Goal: Task Accomplishment & Management: Manage account settings

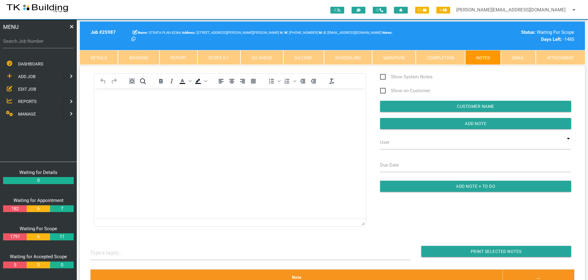
click at [26, 89] on span "EDIT JOB" at bounding box center [27, 88] width 18 height 5
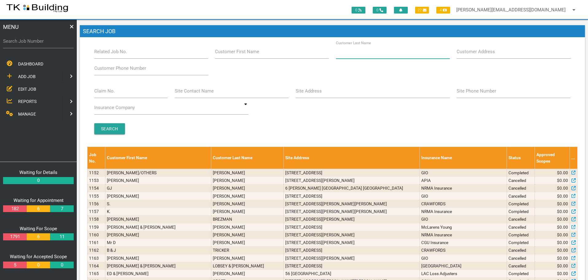
click at [385, 53] on input "Customer Last Name" at bounding box center [393, 52] width 114 height 14
type input "36149"
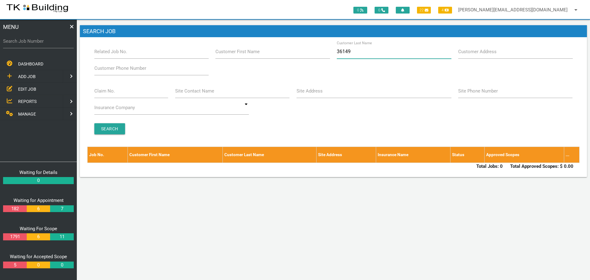
click at [364, 52] on input "36149" at bounding box center [394, 52] width 114 height 14
type input "3"
click at [100, 94] on label "Claim No." at bounding box center [104, 91] width 21 height 7
click at [100, 94] on input "Claim No." at bounding box center [131, 91] width 74 height 14
type input "36149"
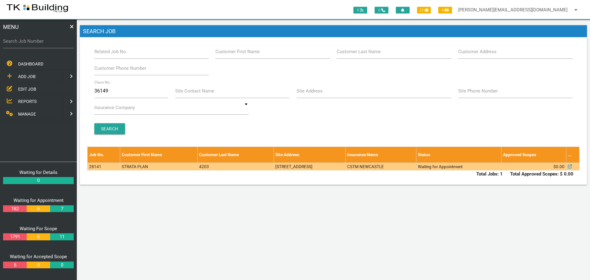
click at [200, 167] on td "4203" at bounding box center [235, 166] width 76 height 8
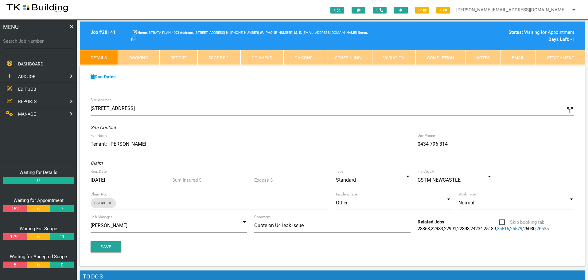
click at [21, 89] on span "EDIT JOB" at bounding box center [27, 88] width 18 height 5
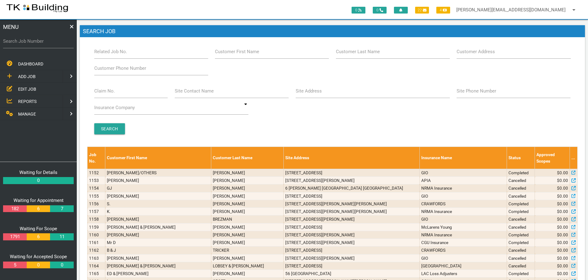
click at [304, 92] on label "Site Address" at bounding box center [309, 91] width 26 height 7
click at [304, 92] on input "Site Address" at bounding box center [373, 91] width 154 height 14
type input "6 charles"
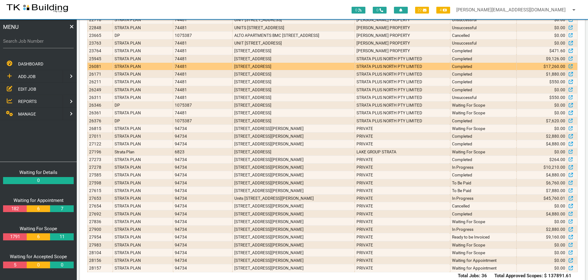
scroll to position [184, 0]
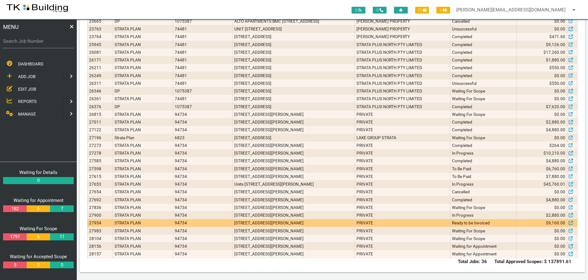
click at [340, 223] on td "610/6 Charles St, Charlestown NSW 2290, Australia" at bounding box center [294, 223] width 122 height 8
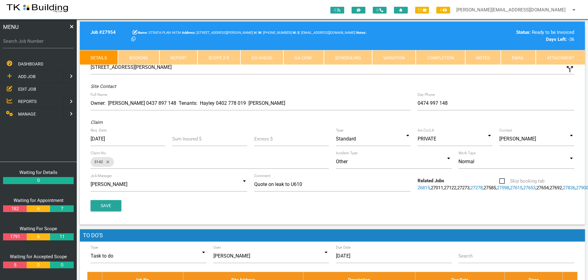
click at [485, 57] on link "Notes" at bounding box center [483, 57] width 36 height 15
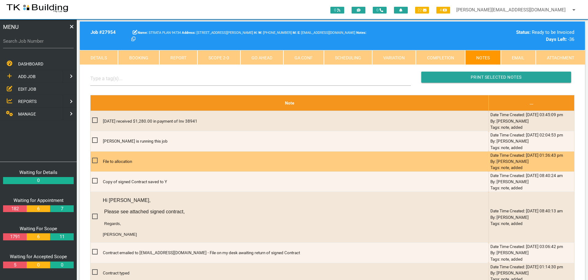
scroll to position [92, 0]
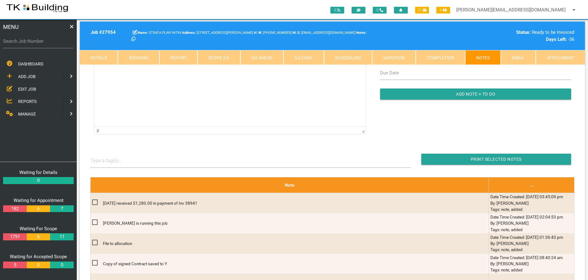
click at [231, 58] on link "Scope 2 - 0" at bounding box center [218, 57] width 43 height 15
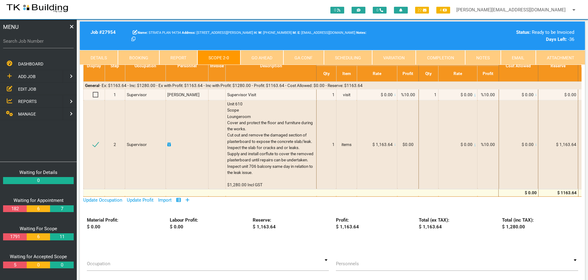
scroll to position [0, 0]
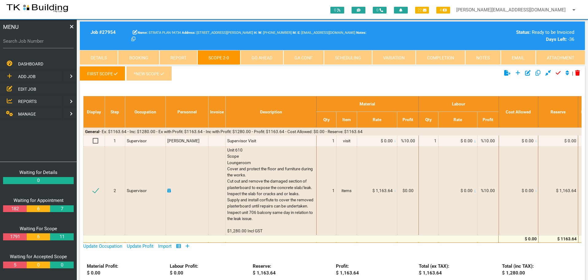
click at [156, 75] on link "*New Scope" at bounding box center [148, 73] width 45 height 15
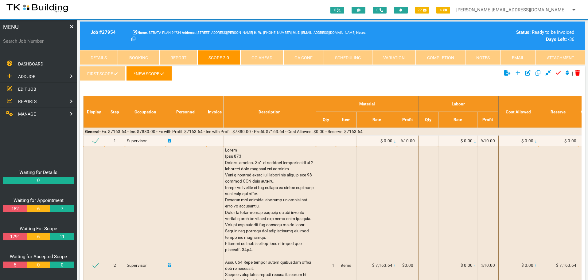
click at [482, 58] on link "Notes" at bounding box center [483, 57] width 36 height 15
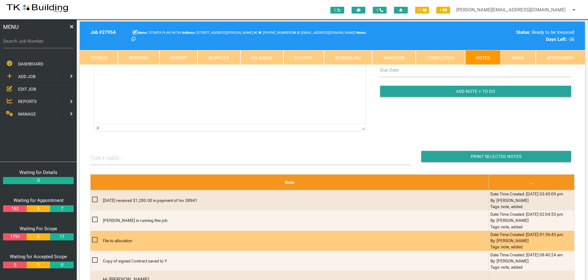
scroll to position [92, 0]
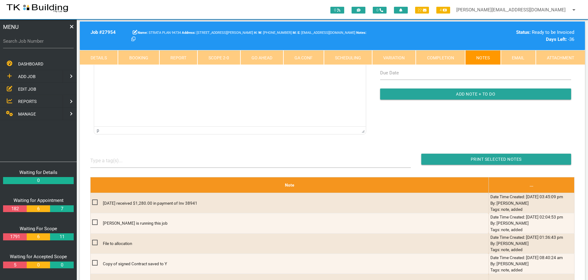
click at [232, 57] on link "Scope 2 - 0" at bounding box center [218, 57] width 43 height 15
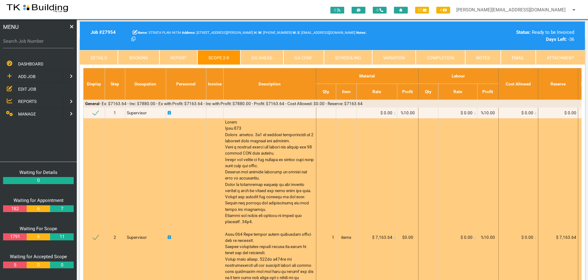
scroll to position [0, 0]
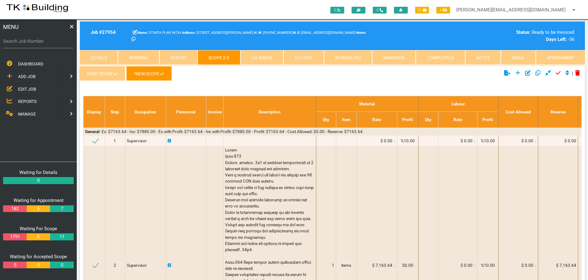
click at [491, 55] on link "Notes" at bounding box center [483, 57] width 36 height 15
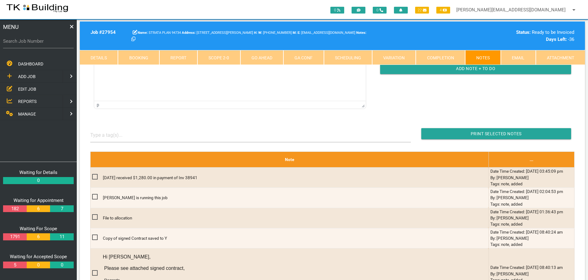
scroll to position [123, 0]
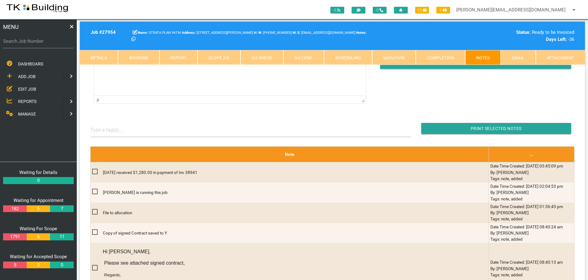
click at [106, 56] on link "Details" at bounding box center [99, 57] width 38 height 15
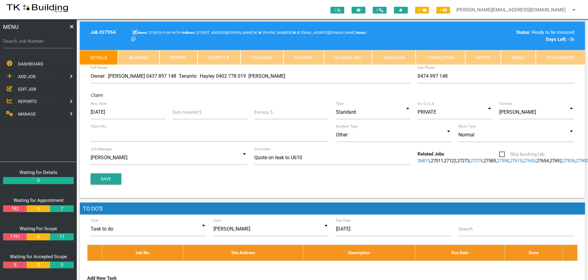
scroll to position [0, 0]
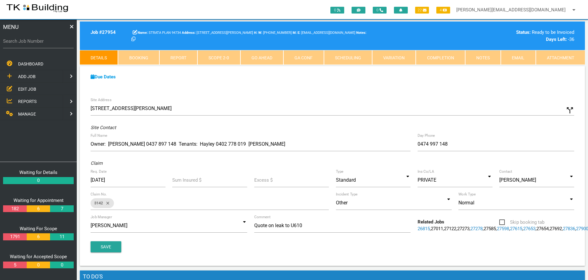
click at [227, 57] on link "Scope 2 - 0" at bounding box center [218, 57] width 43 height 15
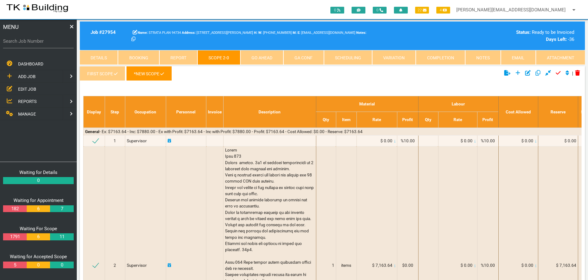
click at [155, 72] on link "*New Scope" at bounding box center [148, 73] width 45 height 15
click at [482, 58] on link "Notes" at bounding box center [483, 57] width 36 height 15
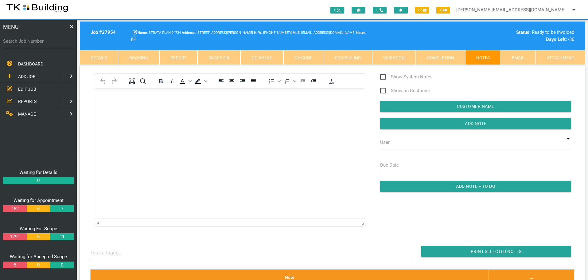
click at [223, 57] on link "Scope 2 - 0" at bounding box center [218, 57] width 43 height 15
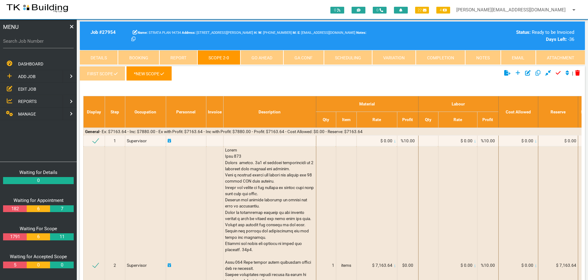
click at [472, 60] on link "Notes" at bounding box center [483, 57] width 36 height 15
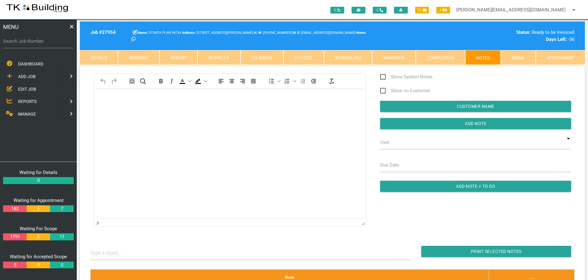
click at [95, 55] on link "Details" at bounding box center [99, 57] width 38 height 15
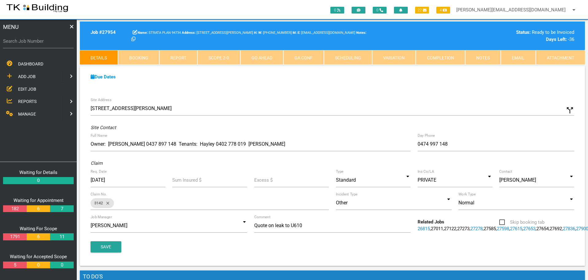
click at [149, 57] on link "Booking" at bounding box center [138, 57] width 41 height 15
select select "8"
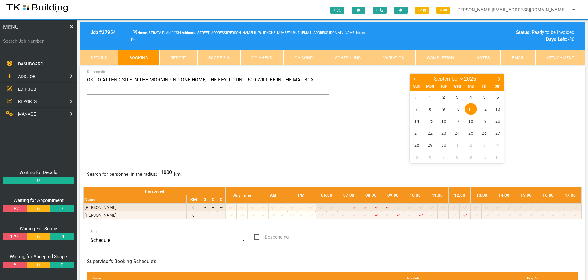
click at [109, 56] on link "Details" at bounding box center [99, 57] width 38 height 15
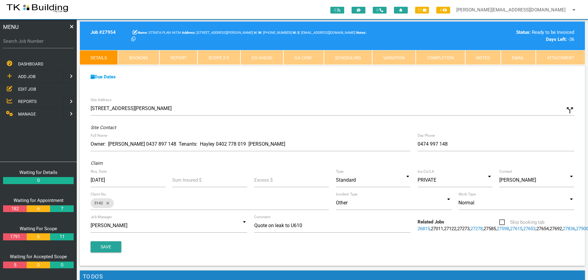
click at [150, 59] on link "Booking" at bounding box center [138, 57] width 41 height 15
select select "8"
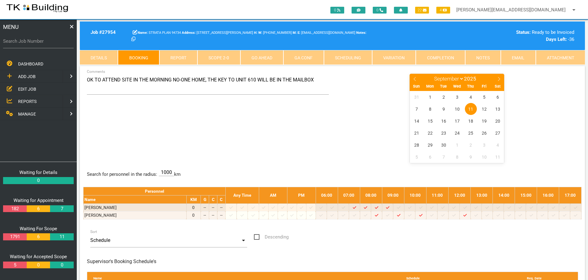
click at [225, 58] on link "Scope 2 - 0" at bounding box center [218, 57] width 43 height 15
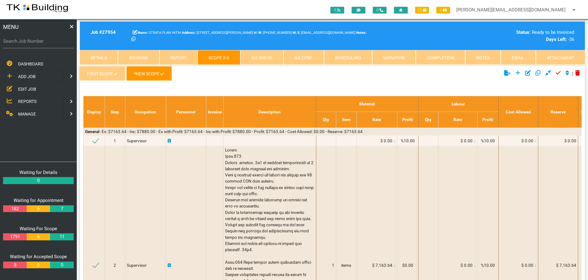
click at [476, 57] on link "Notes" at bounding box center [483, 57] width 36 height 15
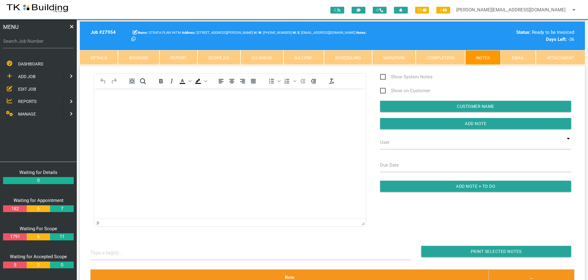
click at [220, 57] on link "Scope 2 - 0" at bounding box center [218, 57] width 43 height 15
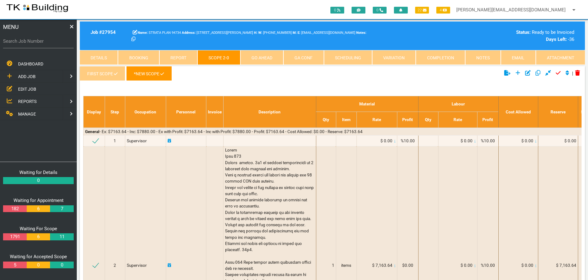
click at [100, 56] on link "Details" at bounding box center [99, 57] width 38 height 15
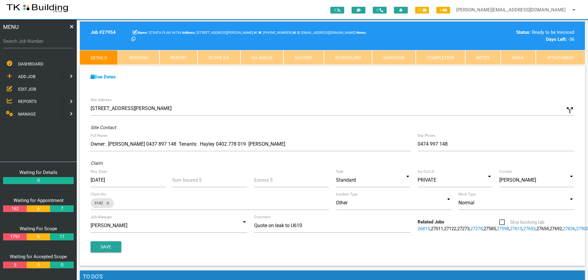
click at [483, 56] on link "Notes" at bounding box center [483, 57] width 36 height 15
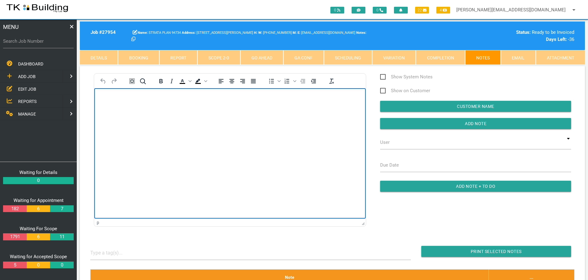
click at [104, 108] on body "Rich Text Area. Press ALT-0 for help." at bounding box center [230, 106] width 272 height 20
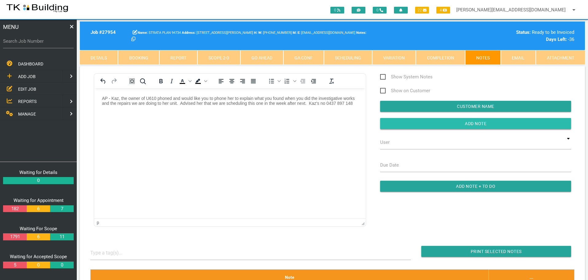
click at [421, 122] on input "button" at bounding box center [475, 123] width 191 height 11
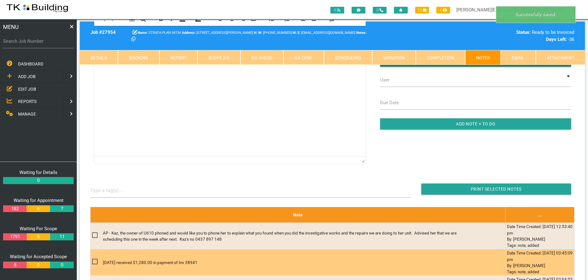
scroll to position [184, 0]
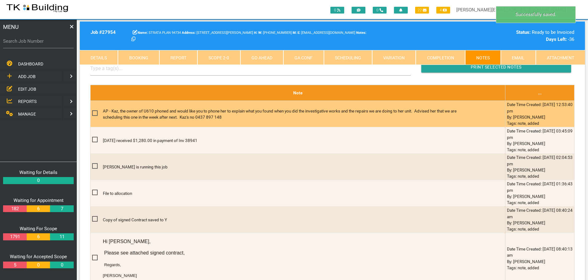
click at [95, 113] on span at bounding box center [97, 113] width 11 height 8
click at [95, 113] on input "checkbox" at bounding box center [94, 111] width 4 height 4
checkbox input "true"
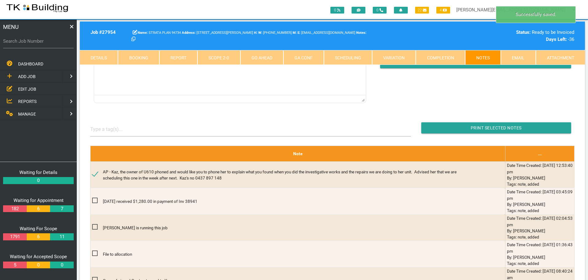
scroll to position [123, 0]
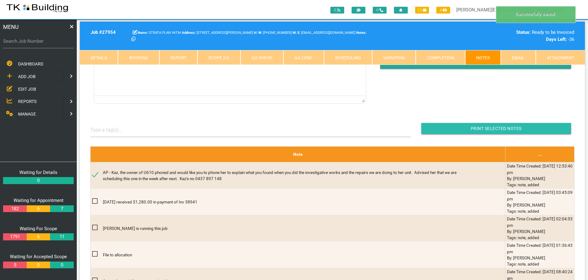
click at [462, 124] on input "button" at bounding box center [496, 128] width 150 height 11
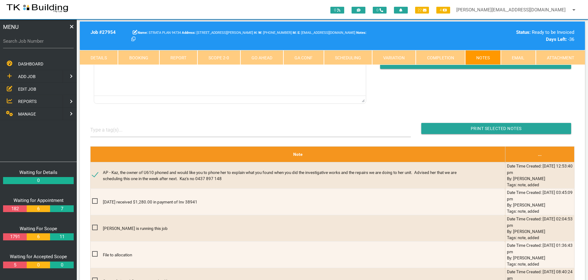
click at [25, 88] on span "EDIT JOB" at bounding box center [27, 88] width 18 height 5
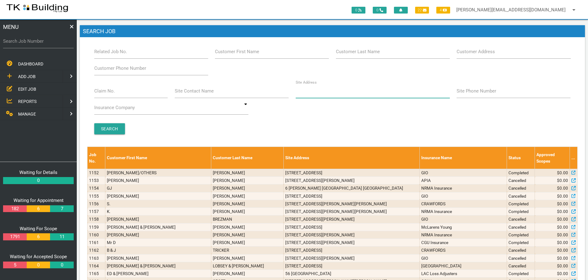
click at [316, 95] on input "Site Address" at bounding box center [373, 91] width 154 height 14
type input "74 Hannell"
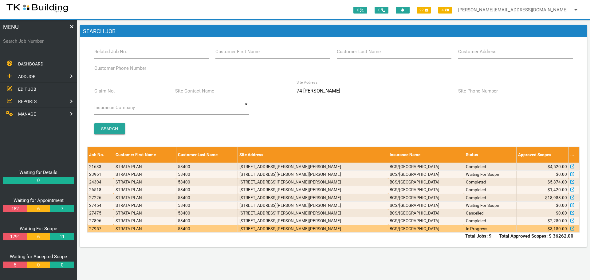
click at [349, 228] on td "2/74 Hannell St, Wickham NSW 2293, Australia" at bounding box center [313, 229] width 150 height 8
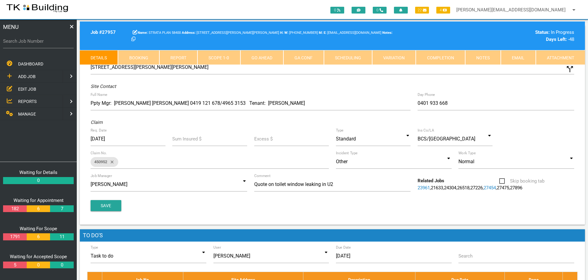
click at [485, 57] on link "Notes" at bounding box center [483, 57] width 36 height 15
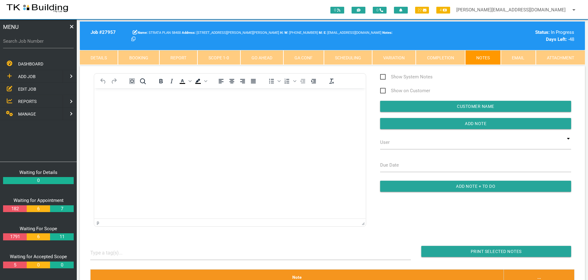
click at [222, 53] on link "Scope 1 - 0" at bounding box center [218, 57] width 43 height 15
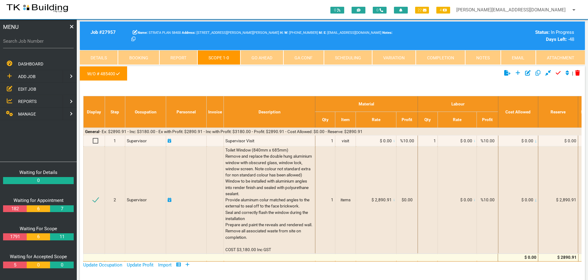
click at [477, 58] on link "Notes" at bounding box center [483, 57] width 36 height 15
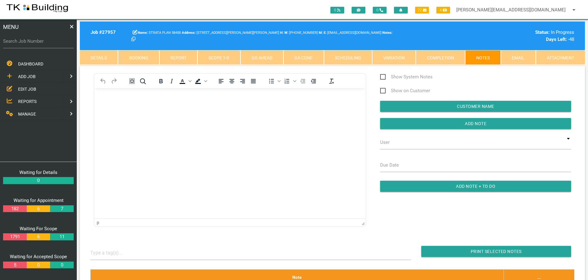
click at [112, 96] on p "Rich Text Area. Press ALT-0 for help." at bounding box center [230, 98] width 256 height 5
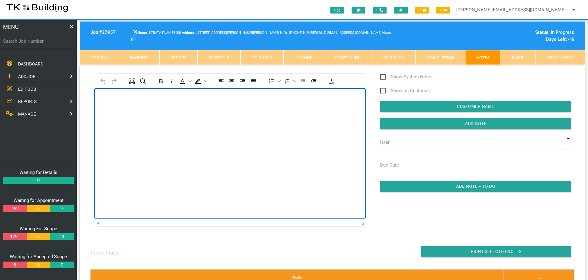
scroll to position [57, 0]
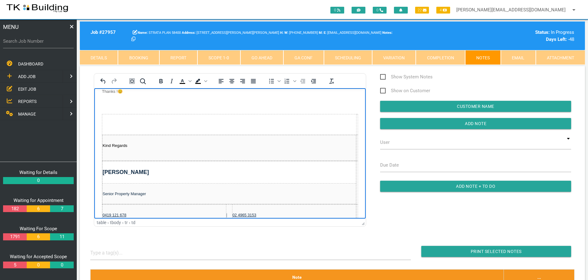
click at [101, 56] on link "Details" at bounding box center [99, 57] width 38 height 15
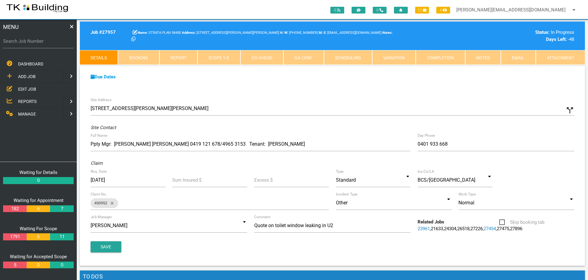
click at [493, 57] on link "Notes" at bounding box center [483, 57] width 36 height 15
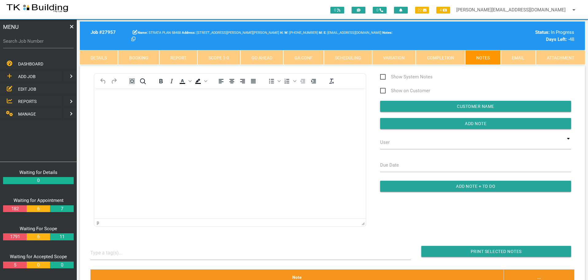
scroll to position [0, 0]
click at [103, 100] on body "Rich Text Area. Press ALT-0 for help." at bounding box center [230, 106] width 272 height 20
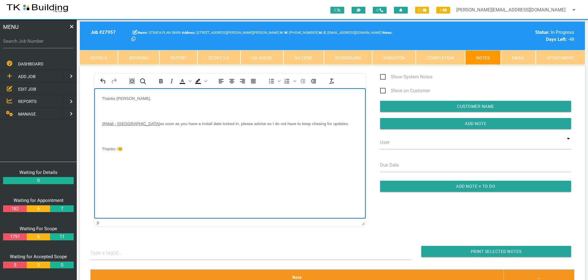
click at [106, 106] on body "Thanks Amanda. @Mail - TK Building as soon as you have a install date locked in…" at bounding box center [230, 131] width 272 height 71
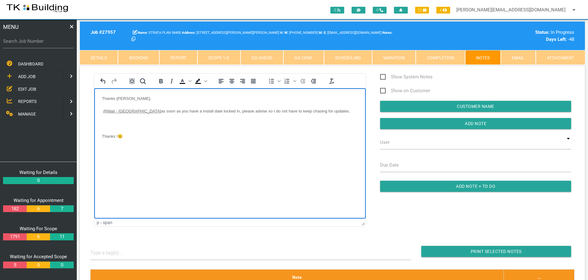
click at [107, 120] on body "Thanks Amanda. @Mail - TK Building as soon as you have a install date locked in…" at bounding box center [230, 125] width 272 height 58
click at [141, 124] on p "Thanks ! 😊" at bounding box center [230, 123] width 256 height 5
click at [106, 162] on p "Rich Text Area. Press ALT-0 for help." at bounding box center [230, 160] width 256 height 5
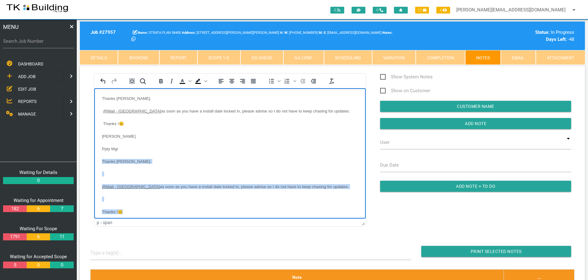
drag, startPoint x: 103, startPoint y: 162, endPoint x: 124, endPoint y: 208, distance: 51.3
click at [124, 208] on body "Thanks Amanda. @Mail - TK Building as soon as you have a install date locked in…" at bounding box center [230, 163] width 272 height 134
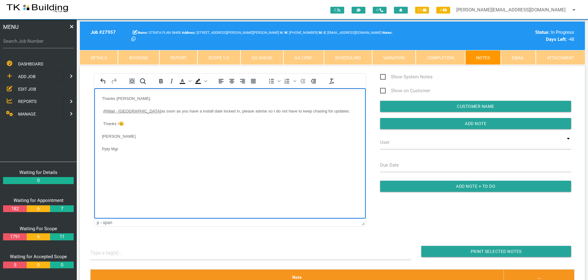
click at [105, 162] on p "Rich Text Area. Press ALT-0 for help." at bounding box center [230, 160] width 256 height 5
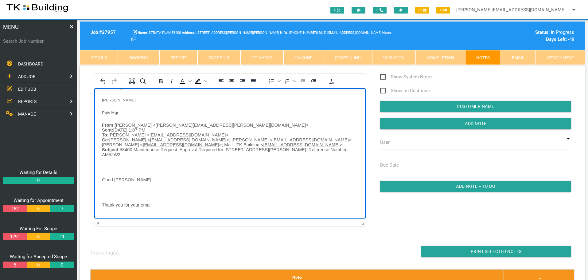
scroll to position [15, 0]
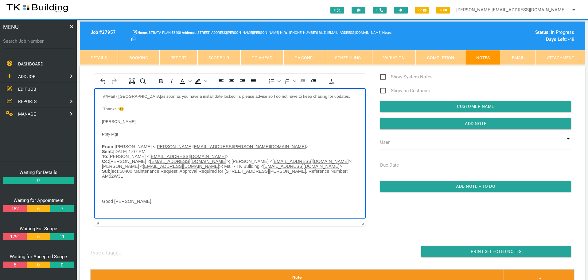
click at [107, 184] on body "Thanks Amanda. @Mail - TK Building as soon as you have a install date locked in…" at bounding box center [230, 264] width 272 height 367
click at [115, 199] on p "Rich Text Area. Press ALT-0 for help." at bounding box center [230, 200] width 256 height 5
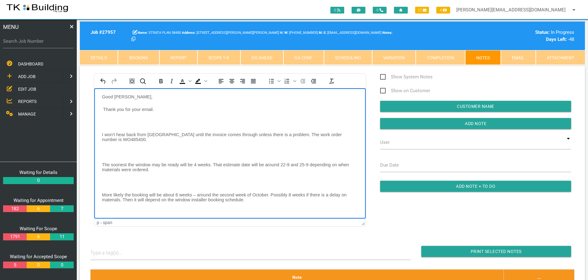
scroll to position [107, 0]
click at [117, 124] on body "Thanks Amanda. @Mail - TK Building as soon as you have a install date locked in…" at bounding box center [230, 160] width 272 height 342
click at [104, 117] on body "Thanks Amanda. @Mail - TK Building as soon as you have a install date locked in…" at bounding box center [230, 160] width 272 height 342
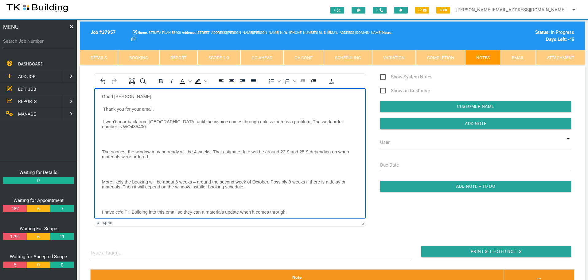
click at [104, 135] on body "Thanks Amanda. @Mail - TK Building as soon as you have a install date locked in…" at bounding box center [230, 153] width 272 height 329
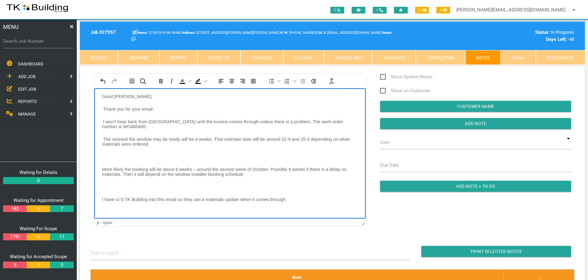
click at [105, 150] on body "Thanks Amanda. @Mail - TK Building as soon as you have a install date locked in…" at bounding box center [230, 147] width 272 height 316
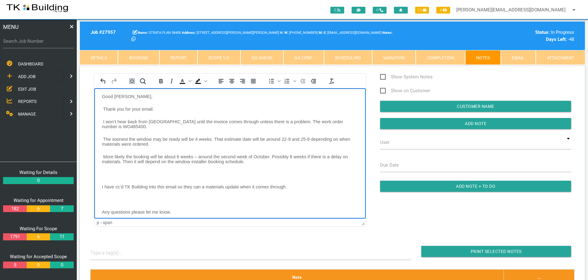
click at [105, 170] on body "Thanks Amanda. @Mail - TK Building as soon as you have a install date locked in…" at bounding box center [230, 141] width 272 height 304
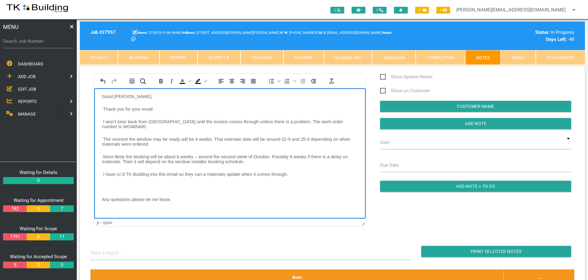
click at [104, 182] on body "Thanks Amanda. @Mail - TK Building as soon as you have a install date locked in…" at bounding box center [230, 134] width 272 height 291
click at [101, 197] on body "Thanks Amanda. @Mail - TK Building as soon as you have a install date locked in…" at bounding box center [230, 128] width 272 height 279
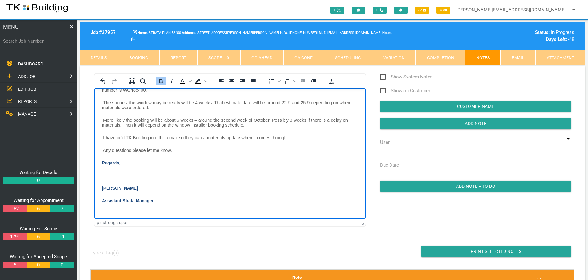
click at [111, 174] on p "Rich Text Area. Press ALT-0 for help." at bounding box center [230, 175] width 256 height 5
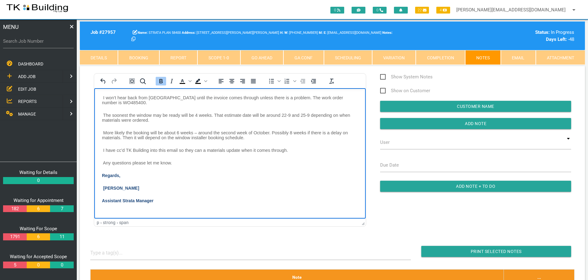
scroll to position [131, 0]
click at [405, 122] on input "Add Note" at bounding box center [475, 123] width 191 height 11
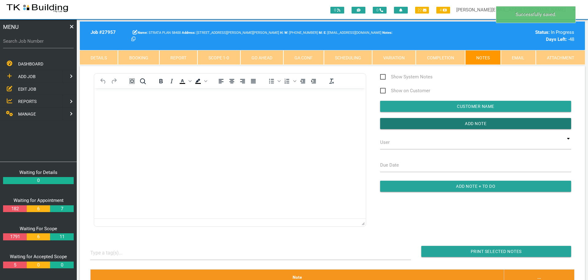
scroll to position [0, 0]
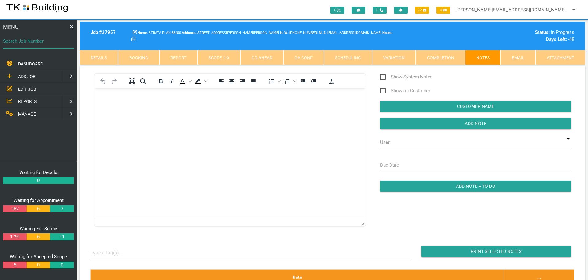
click at [36, 47] on input "Search Job Number" at bounding box center [38, 41] width 71 height 14
type input "28059"
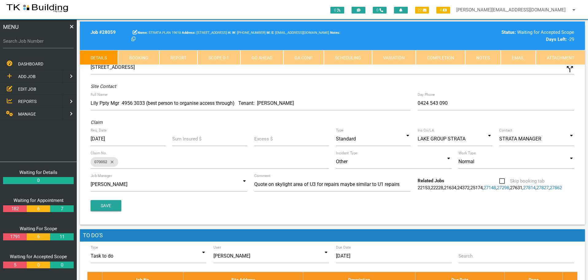
click at [478, 55] on link "Notes" at bounding box center [483, 57] width 36 height 15
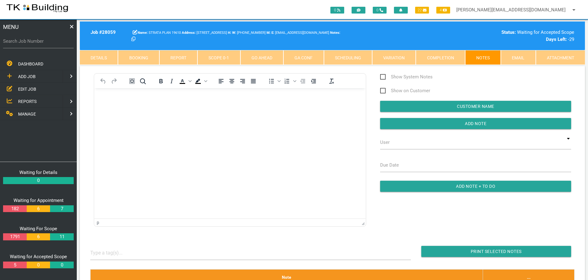
drag, startPoint x: 120, startPoint y: 128, endPoint x: 116, endPoint y: 93, distance: 35.6
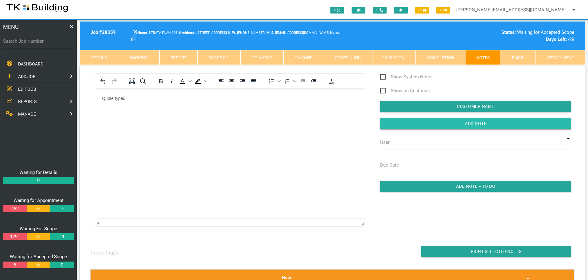
click at [414, 123] on input "button" at bounding box center [475, 123] width 191 height 11
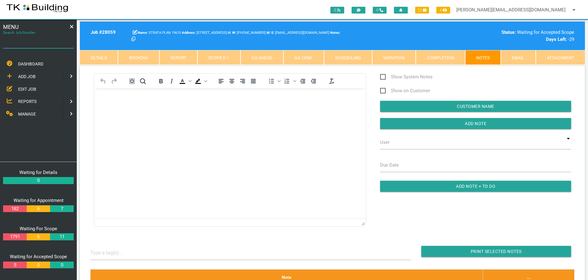
click at [42, 45] on input "Search Job Number" at bounding box center [38, 41] width 71 height 14
type input "25987"
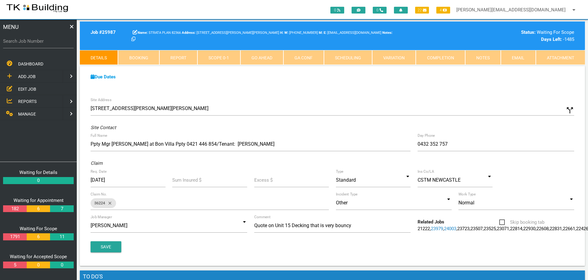
click at [29, 89] on span "EDIT JOB" at bounding box center [27, 88] width 18 height 5
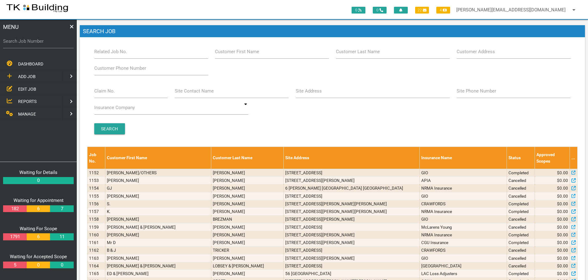
click at [318, 92] on label "Site Address" at bounding box center [309, 91] width 26 height 7
click at [318, 92] on input "Site Address" at bounding box center [373, 91] width 154 height 14
type input "115 Ambleside"
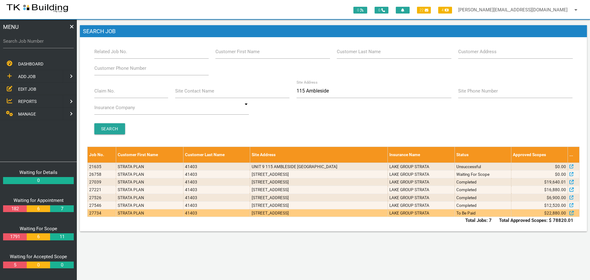
click at [292, 212] on td "4/115 Ambleside Cct, Lakelands NSW 2282, Australia" at bounding box center [319, 213] width 138 height 8
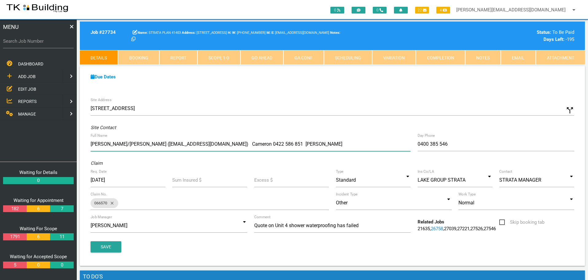
drag, startPoint x: 137, startPoint y: 143, endPoint x: 193, endPoint y: 143, distance: 55.6
click at [193, 143] on input "Cameron/Tanya Salt (234partymixx@gmail.com) Cameron 0422 586 851 Tanya" at bounding box center [251, 144] width 320 height 14
click at [481, 52] on link "Notes" at bounding box center [483, 57] width 36 height 15
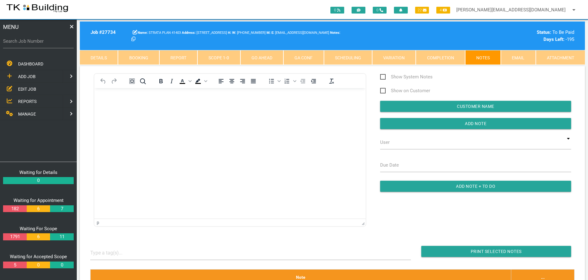
click at [113, 100] on p "Rich Text Area. Press ALT-0 for help." at bounding box center [230, 98] width 256 height 5
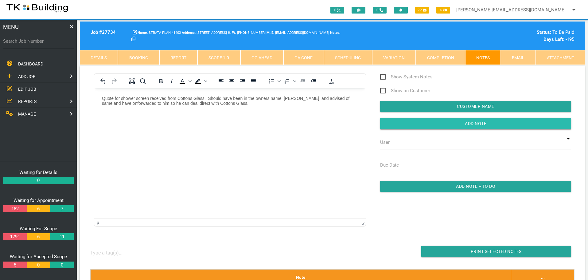
drag, startPoint x: 389, startPoint y: 124, endPoint x: 373, endPoint y: 127, distance: 16.6
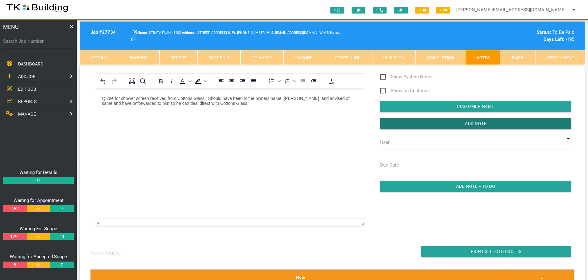
click at [387, 125] on input "button" at bounding box center [475, 123] width 191 height 11
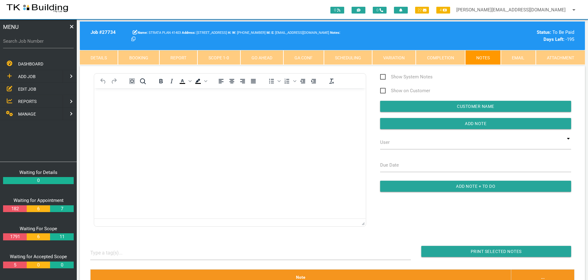
click at [219, 57] on link "Scope 1 - 0" at bounding box center [218, 57] width 43 height 15
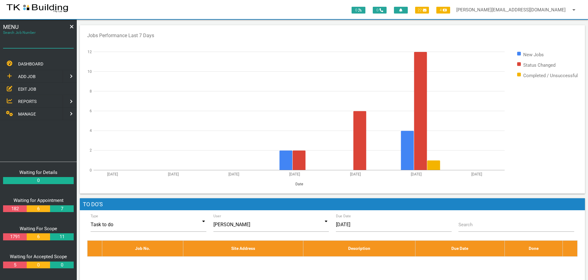
click at [41, 46] on input "Search Job Number" at bounding box center [38, 41] width 71 height 14
type input "27954"
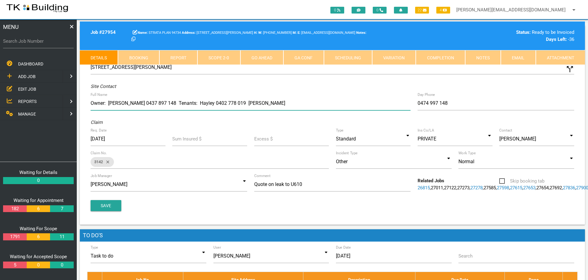
drag, startPoint x: 139, startPoint y: 103, endPoint x: 168, endPoint y: 105, distance: 28.4
click at [168, 105] on input "Owner: Kaz Hamilton 0437 897 148 Tenants: Hayley 0402 778 019 Archie" at bounding box center [251, 103] width 320 height 14
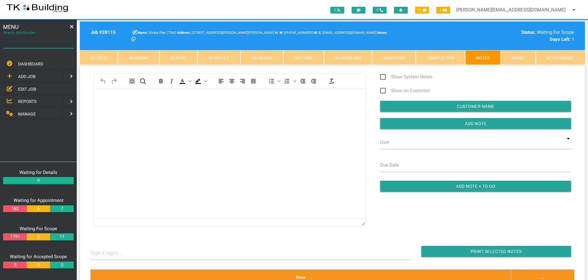
click at [51, 47] on input "Search Job Number" at bounding box center [38, 41] width 71 height 14
type input "25987"
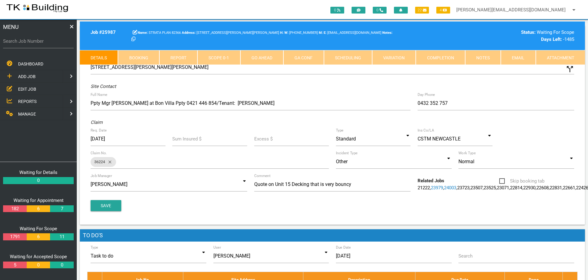
click at [221, 55] on link "Scope 0 - 1" at bounding box center [218, 57] width 43 height 15
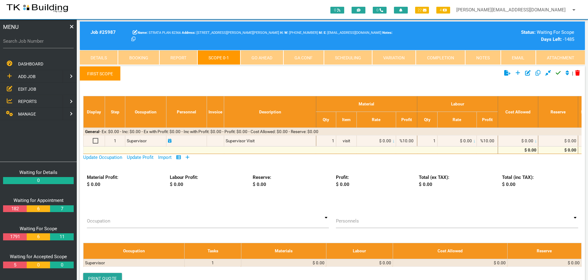
click at [190, 116] on th "Personnel" at bounding box center [186, 112] width 41 height 32
click at [190, 156] on icon at bounding box center [188, 157] width 4 height 5
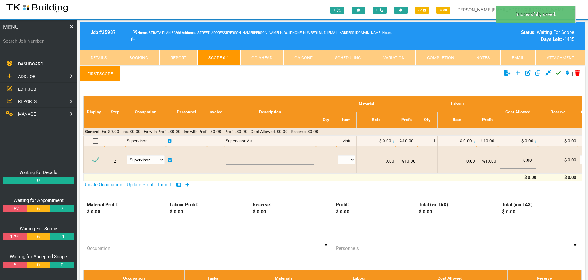
click at [93, 72] on link "First Scope" at bounding box center [100, 73] width 41 height 15
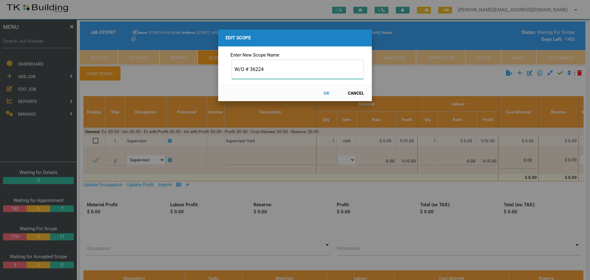
type input "W/O # 36224"
click at [325, 91] on button "OK" at bounding box center [326, 93] width 27 height 11
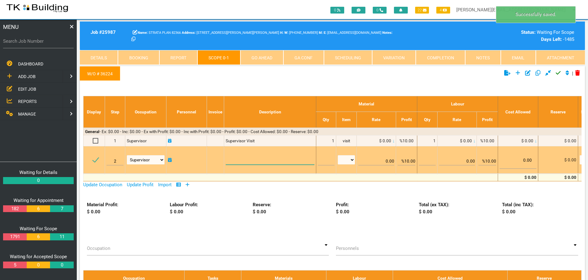
click at [262, 158] on textarea at bounding box center [270, 158] width 88 height 14
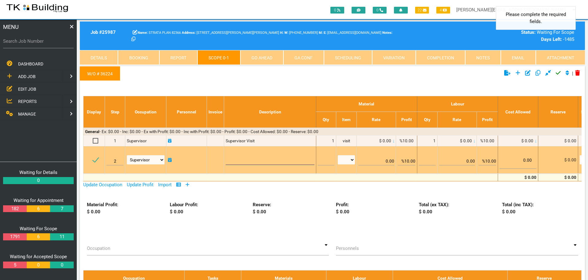
click at [236, 158] on textarea at bounding box center [270, 158] width 88 height 14
paste textarea "Scope of Works Rear deck to Unit 15 (8.9 x 4.2) 38m2 Remove and dispose of the …"
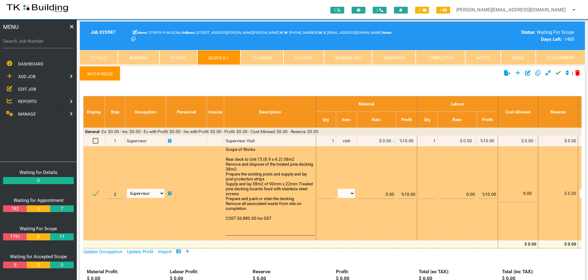
scroll to position [0, 0]
type textarea "Scope of Works Rear deck to Unit 15 (8.9 x 4.2) 38m2 Remove and dispose of the …"
click at [324, 194] on input "text" at bounding box center [326, 191] width 17 height 14
type input "1"
click at [353, 193] on select "patch LM hrs m3 items m2 m" at bounding box center [346, 193] width 17 height 9
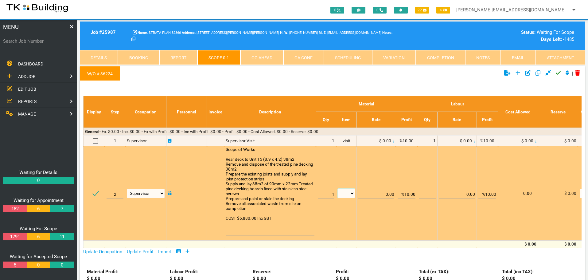
select select "items"
click at [338, 189] on select "patch LM hrs m3 items m2 m" at bounding box center [346, 193] width 17 height 9
click at [407, 194] on input "%10.00" at bounding box center [407, 191] width 18 height 14
type input "10.00"
click at [383, 160] on td "0.00" at bounding box center [376, 193] width 39 height 94
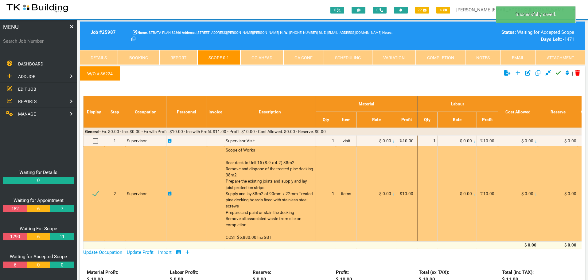
click at [405, 193] on span "$10.00" at bounding box center [407, 193] width 14 height 5
click at [375, 196] on div "$ 0.00" at bounding box center [376, 193] width 36 height 6
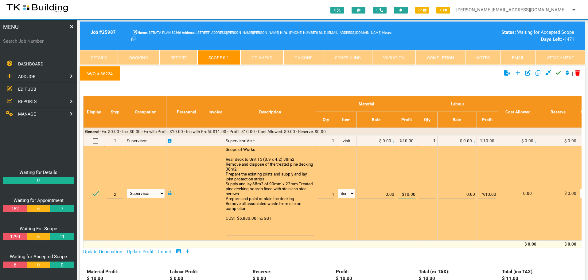
click at [407, 194] on input "$10.00" at bounding box center [407, 191] width 18 height 14
type input "10.00"
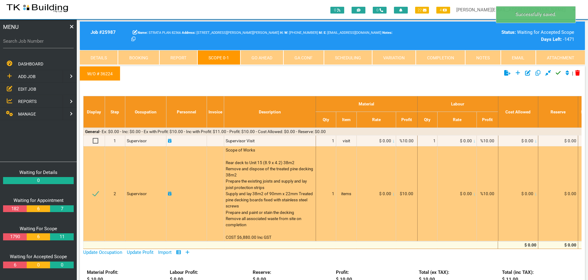
click at [406, 193] on span "$10.00" at bounding box center [407, 193] width 14 height 5
click at [401, 178] on td "$10.00" at bounding box center [406, 193] width 21 height 95
click at [403, 177] on td "$10.00" at bounding box center [406, 193] width 21 height 95
click at [348, 179] on td "items" at bounding box center [346, 193] width 21 height 95
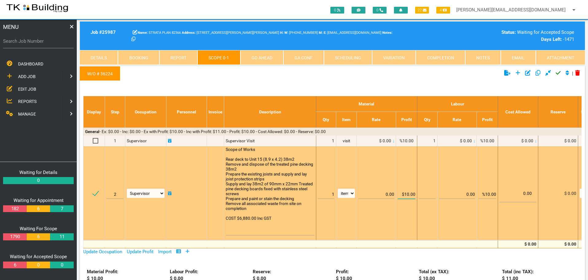
click at [408, 194] on input "$10.00" at bounding box center [407, 191] width 18 height 14
type input "$0.00"
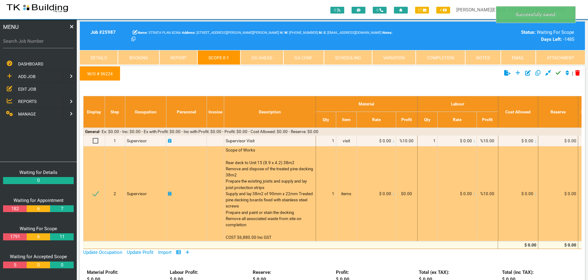
click at [394, 194] on icon at bounding box center [393, 193] width 1 height 3
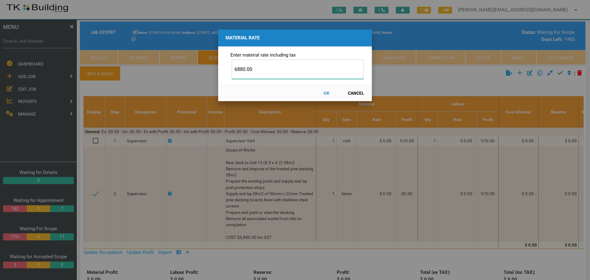
type input "6880.00"
click at [325, 94] on button "OK" at bounding box center [326, 93] width 27 height 11
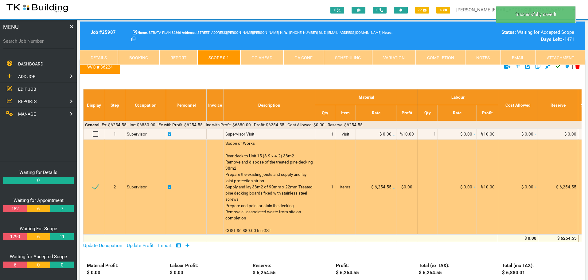
scroll to position [0, 0]
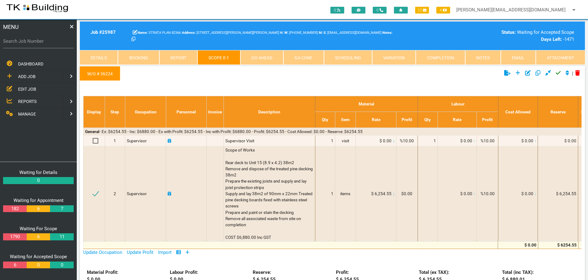
click at [558, 73] on icon "Click to approve current scope" at bounding box center [558, 73] width 5 height 6
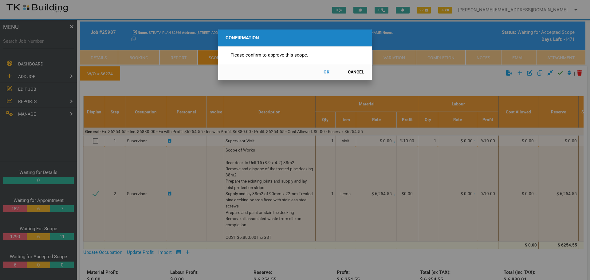
click at [328, 72] on button "OK" at bounding box center [326, 72] width 27 height 11
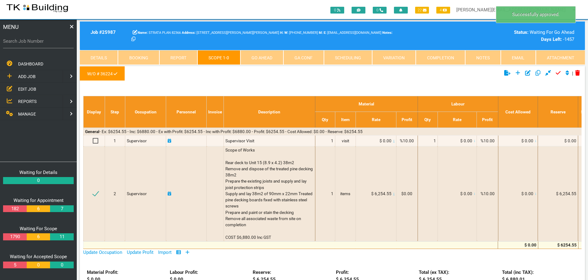
scroll to position [20, 0]
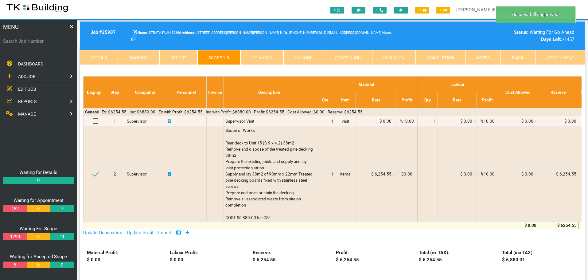
click at [260, 56] on link "Go Ahead" at bounding box center [261, 57] width 43 height 15
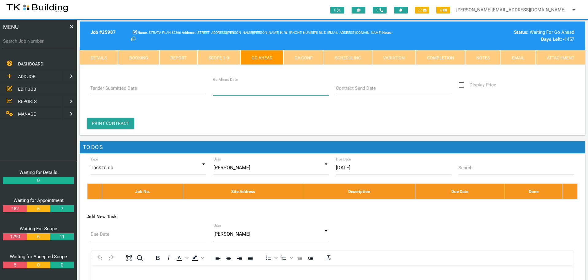
click at [243, 93] on input "Go Ahead Date" at bounding box center [271, 88] width 116 height 14
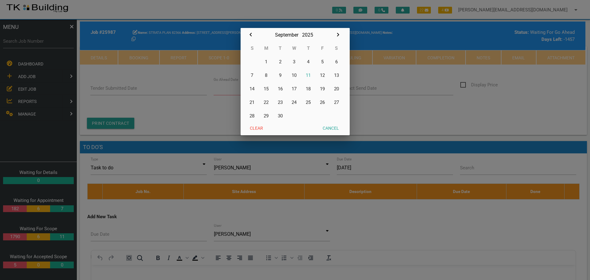
click at [390, 106] on div at bounding box center [295, 105] width 590 height 350
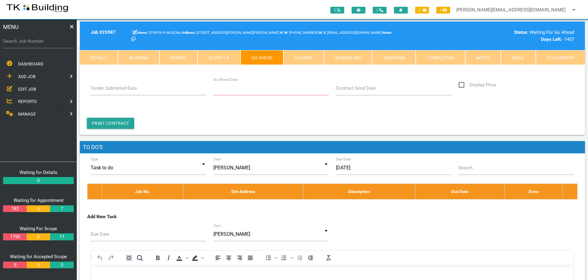
click at [483, 60] on link "Notes" at bounding box center [483, 57] width 36 height 15
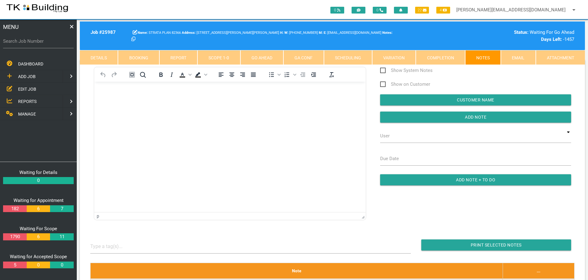
scroll to position [0, 0]
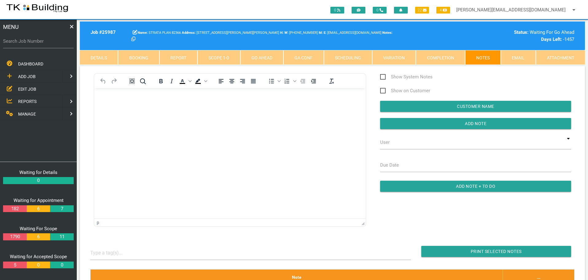
click at [256, 55] on link "Go Ahead" at bounding box center [261, 57] width 43 height 15
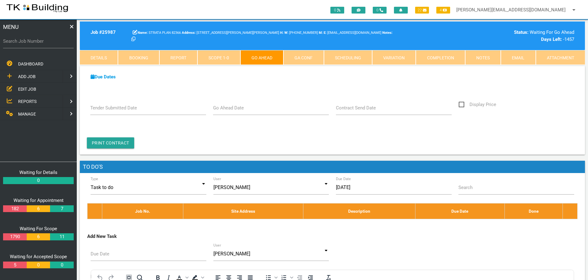
click at [242, 110] on label "Go Ahead Date" at bounding box center [228, 107] width 31 height 7
click at [242, 110] on input "Go Ahead Date" at bounding box center [271, 108] width 116 height 14
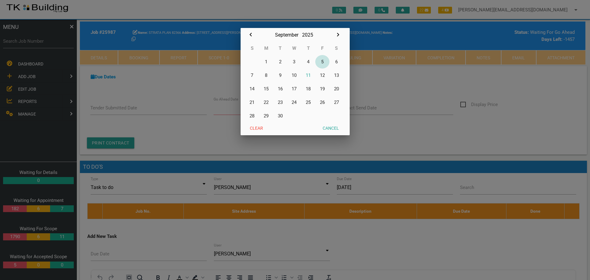
click at [321, 61] on button "5" at bounding box center [322, 62] width 14 height 14
type input "05/09/2025"
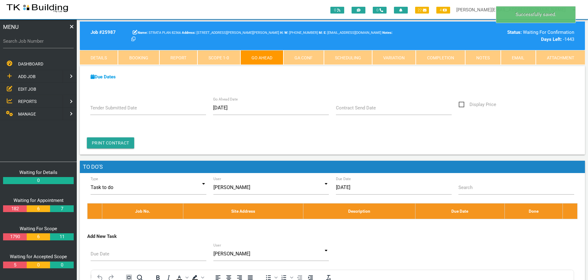
click at [356, 107] on label "Contract Send Date" at bounding box center [356, 107] width 40 height 7
click at [356, 107] on input "Contract Send Date" at bounding box center [394, 108] width 116 height 14
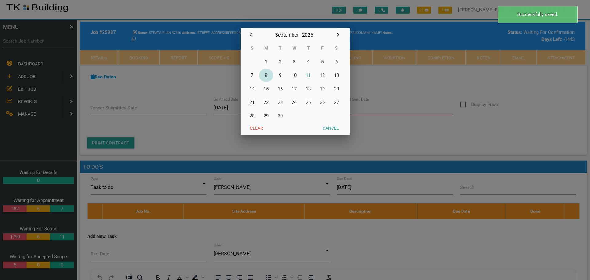
click at [266, 75] on button "8" at bounding box center [266, 75] width 14 height 14
type input "08/09/2025"
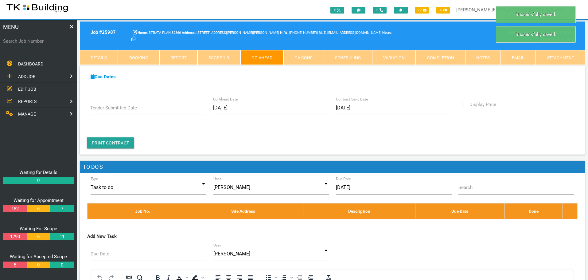
click at [484, 57] on link "Notes" at bounding box center [483, 57] width 36 height 15
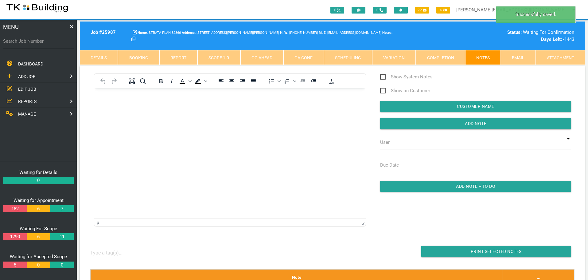
click at [314, 57] on link "GA Conf" at bounding box center [303, 57] width 40 height 15
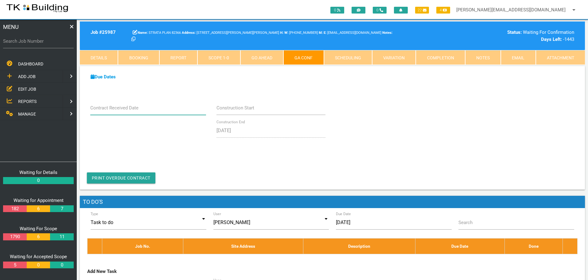
click at [160, 111] on input "Contract Received Date" at bounding box center [148, 108] width 116 height 14
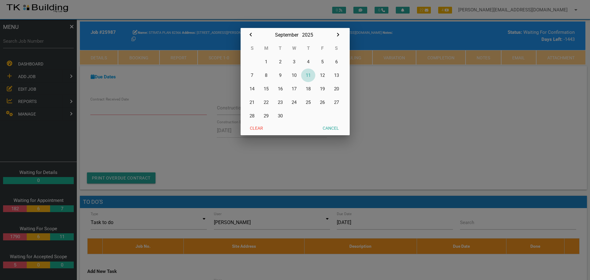
click at [308, 73] on button "11" at bounding box center [308, 75] width 14 height 14
type input "[DATE]"
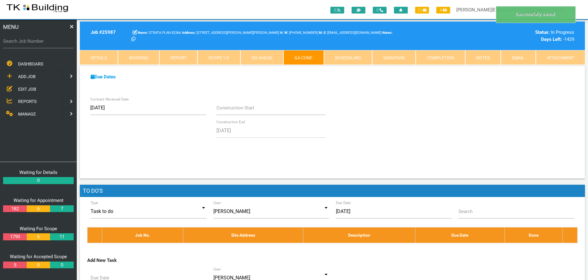
click at [487, 58] on link "Notes" at bounding box center [483, 57] width 36 height 15
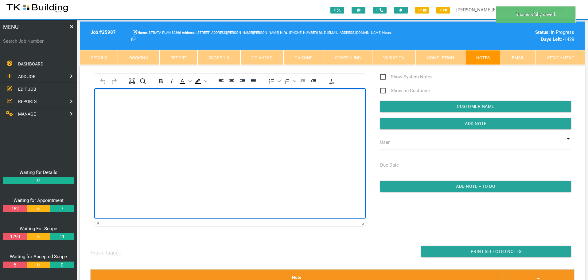
click at [129, 114] on body "Rich Text Area. Press ALT-0 for help." at bounding box center [230, 106] width 272 height 20
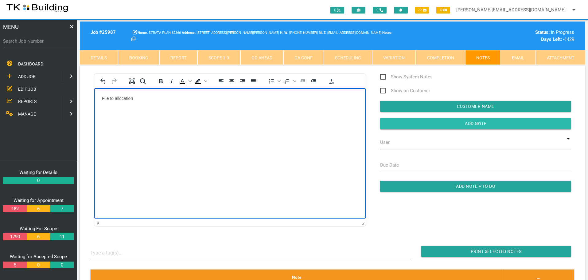
click at [432, 124] on input "Add Note" at bounding box center [475, 123] width 191 height 11
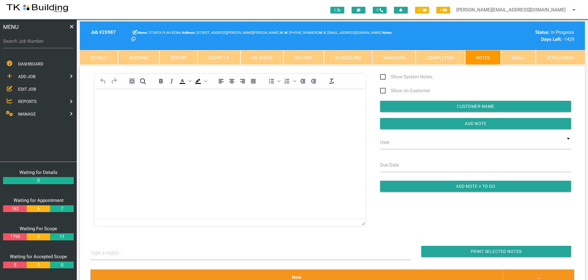
click at [27, 89] on span "EDIT JOB" at bounding box center [27, 88] width 18 height 5
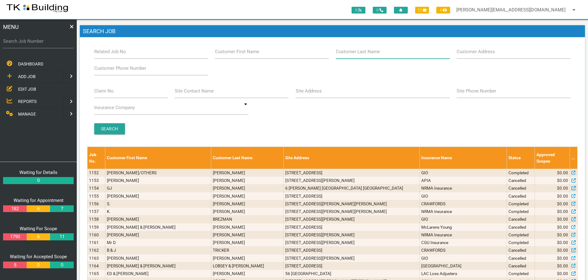
click at [381, 53] on input "Customer Last Name" at bounding box center [393, 52] width 114 height 14
click at [115, 95] on input "Claim No." at bounding box center [131, 91] width 74 height 14
type input "065650"
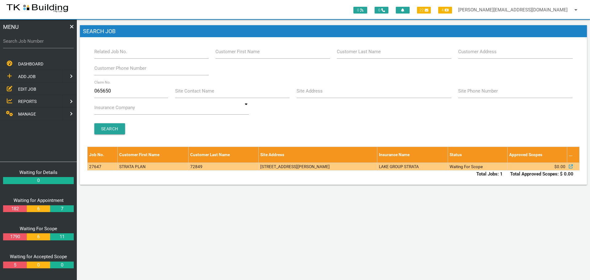
click at [307, 165] on td "5-7 Starling St, Warners Bay NSW 2282, Australia" at bounding box center [318, 166] width 119 height 8
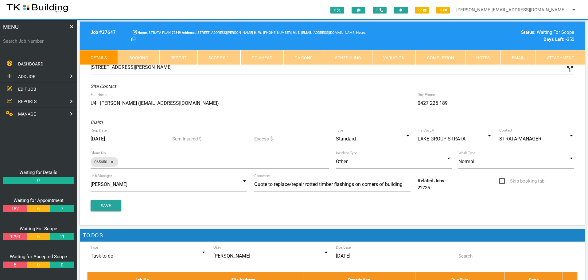
click at [487, 57] on link "Notes" at bounding box center [483, 57] width 36 height 15
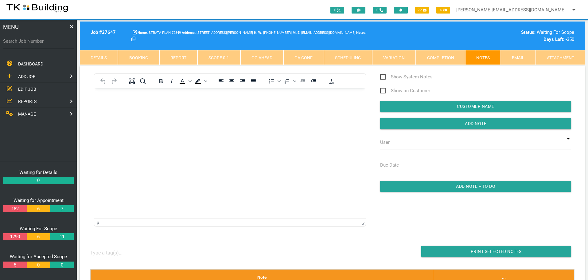
click at [122, 111] on body "Rich Text Area. Press ALT-0 for help." at bounding box center [230, 106] width 272 height 20
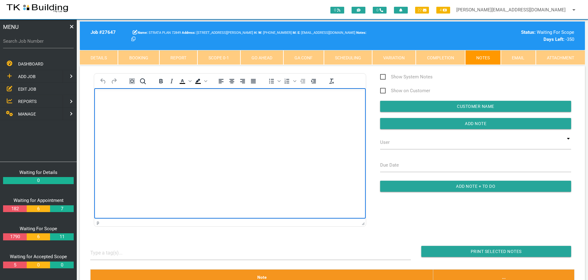
click at [102, 102] on body "Rich Text Area. Press ALT-0 for help." at bounding box center [230, 106] width 272 height 20
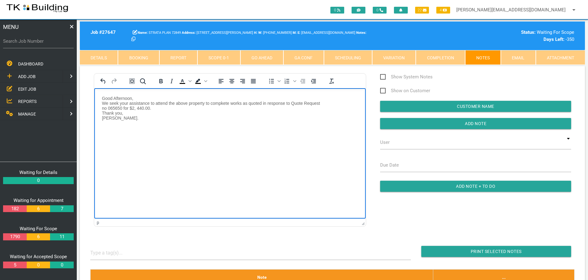
click at [103, 98] on p "Good Afternoon, We seek your assistance to attend the above property to compket…" at bounding box center [230, 108] width 256 height 25
paste body "Rich Text Area. Press ALT-0 for help."
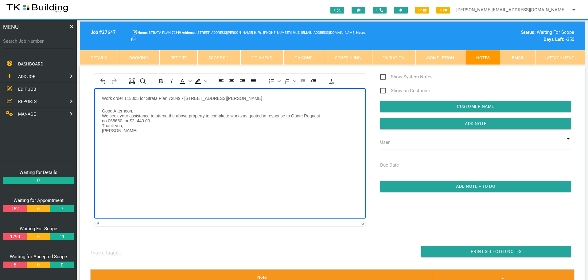
click at [222, 115] on p "Good Afternoon, We seek your assistance to attend the above property to compket…" at bounding box center [230, 120] width 256 height 25
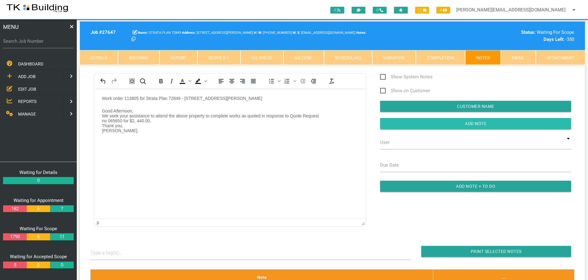
click at [419, 124] on input "button" at bounding box center [475, 123] width 191 height 11
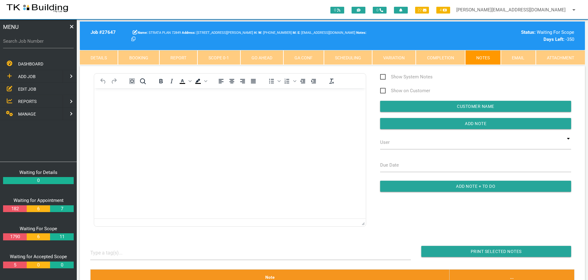
click at [229, 60] on link "Scope 0 - 1" at bounding box center [218, 57] width 43 height 15
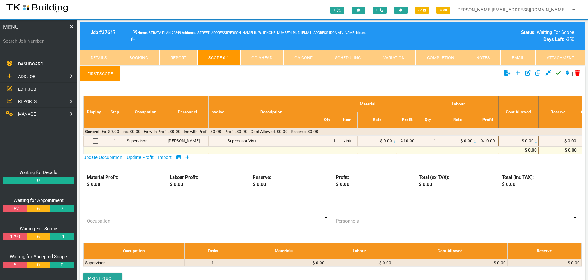
click at [106, 73] on link "First Scope" at bounding box center [100, 73] width 41 height 15
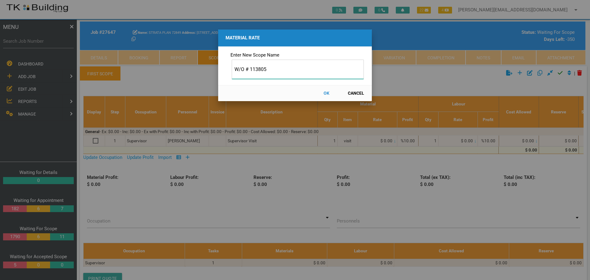
type input "W/O # 113805"
click at [327, 93] on button "OK" at bounding box center [326, 93] width 27 height 11
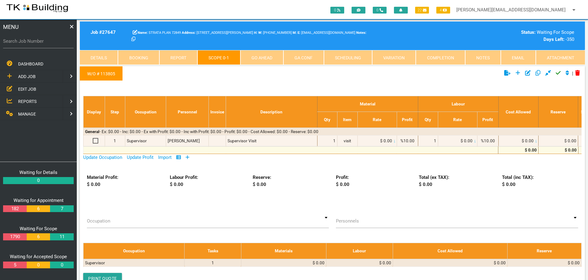
click at [187, 157] on icon at bounding box center [188, 157] width 4 height 4
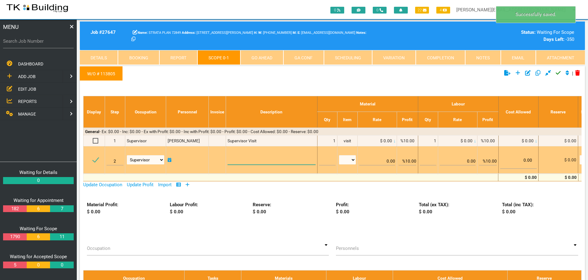
click at [237, 160] on textarea at bounding box center [272, 158] width 88 height 14
paste textarea "Scope of Works Refix the front fence horizontal timbers and the vertical suppor…"
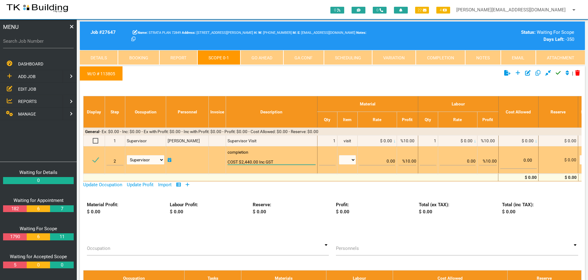
scroll to position [0, 0]
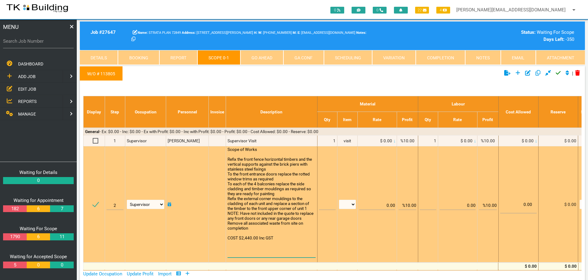
type textarea "Scope of Works Refix the front fence horizontal timbers and the vertical suppor…"
click at [325, 205] on input "text" at bounding box center [327, 202] width 17 height 14
type input "1"
click at [352, 204] on select "patch LM hrs m3 items m2 m" at bounding box center [347, 204] width 17 height 9
select select "items"
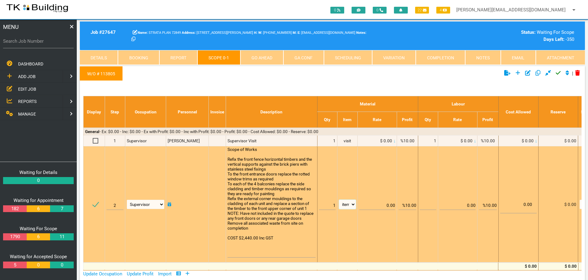
click at [339, 200] on select "patch LM hrs m3 items m2 m" at bounding box center [347, 204] width 17 height 9
click at [408, 204] on input "%10.00" at bounding box center [408, 202] width 18 height 14
type input "0.00"
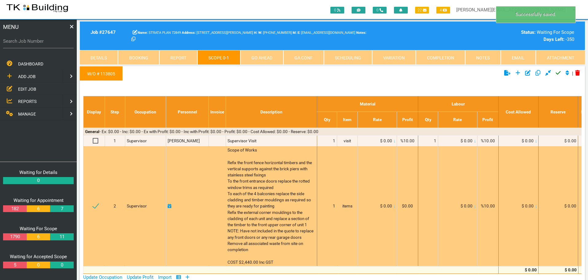
click at [394, 208] on icon at bounding box center [394, 206] width 1 height 3
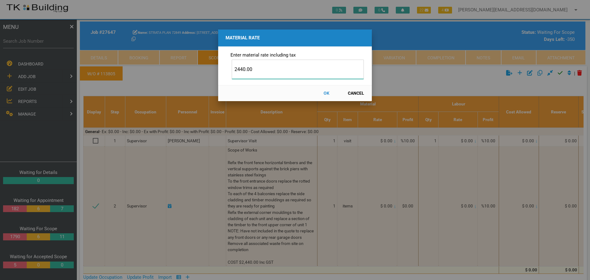
type input "2440.00"
click at [327, 92] on button "OK" at bounding box center [326, 93] width 27 height 11
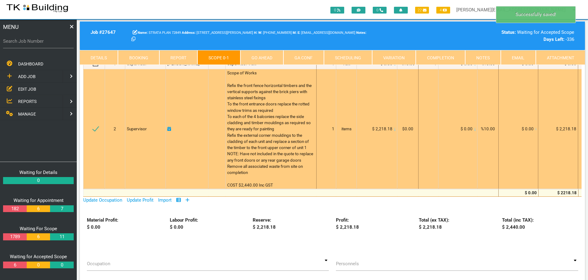
scroll to position [0, 0]
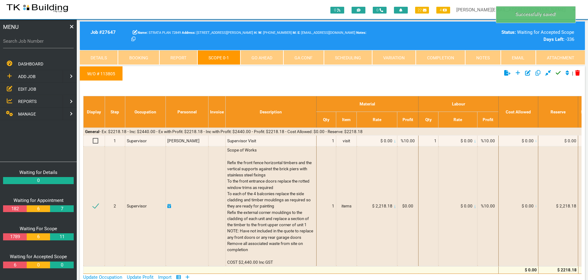
click at [556, 73] on icon "Click to approve current scope" at bounding box center [558, 73] width 5 height 6
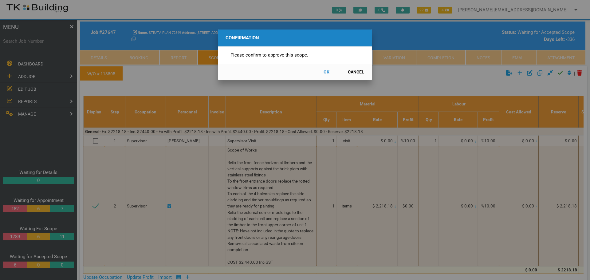
click at [328, 71] on button "OK" at bounding box center [326, 72] width 27 height 11
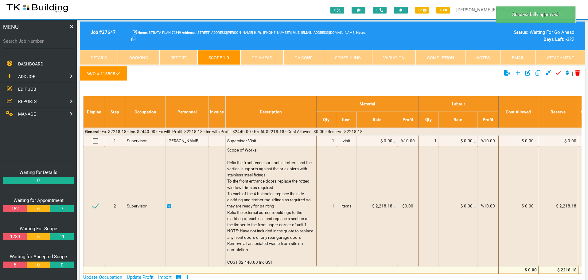
scroll to position [20, 0]
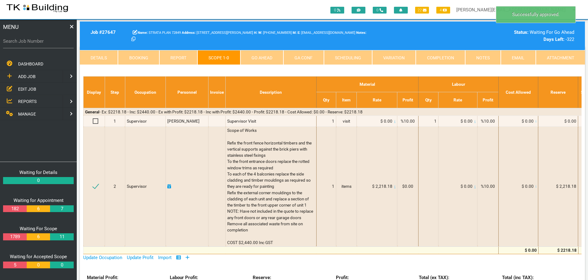
click at [258, 57] on link "Go Ahead" at bounding box center [261, 57] width 43 height 15
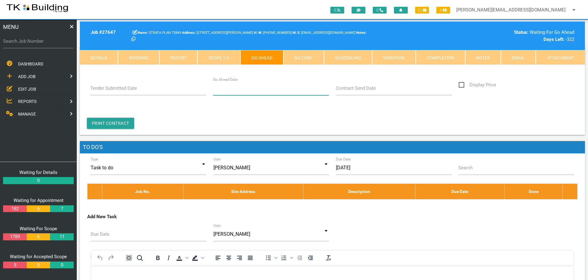
click at [249, 91] on input "Go Ahead Date" at bounding box center [271, 88] width 116 height 14
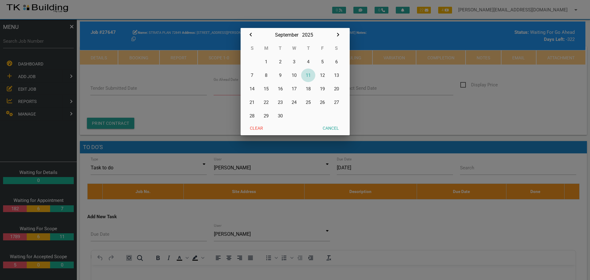
click at [308, 74] on button "11" at bounding box center [308, 75] width 14 height 14
type input "[DATE]"
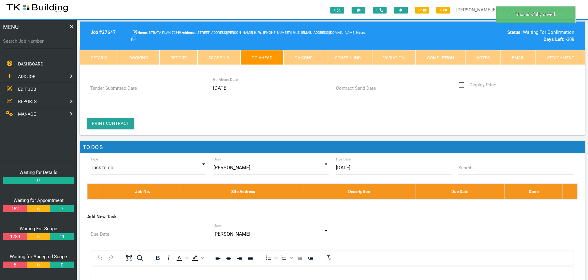
click at [350, 90] on label "Contract Send Date" at bounding box center [356, 88] width 40 height 7
click at [350, 90] on input "Contract Send Date" at bounding box center [394, 88] width 116 height 14
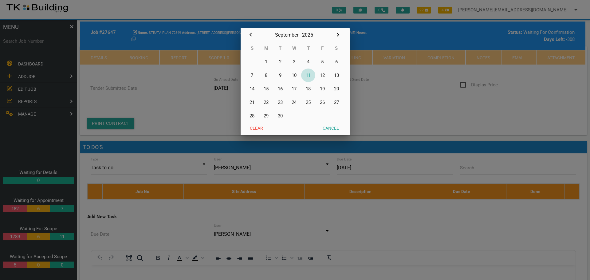
click at [309, 74] on button "11" at bounding box center [308, 75] width 14 height 14
type input "[DATE]"
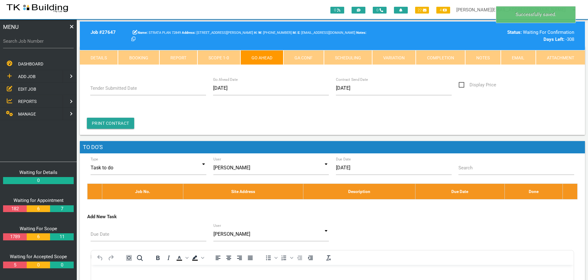
click at [311, 55] on link "GA Conf" at bounding box center [303, 57] width 40 height 15
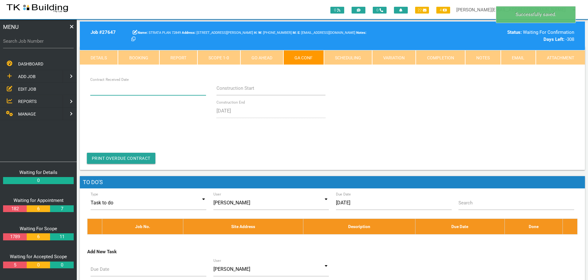
click at [139, 92] on input "Contract Received Date" at bounding box center [148, 88] width 116 height 14
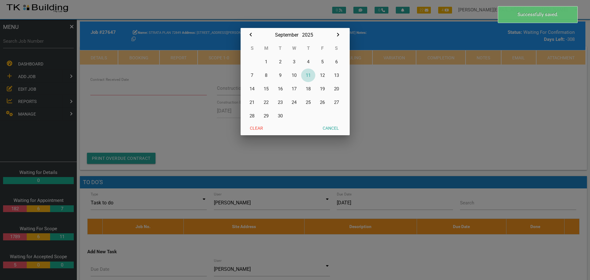
click at [310, 74] on button "11" at bounding box center [308, 75] width 14 height 14
type input "[DATE]"
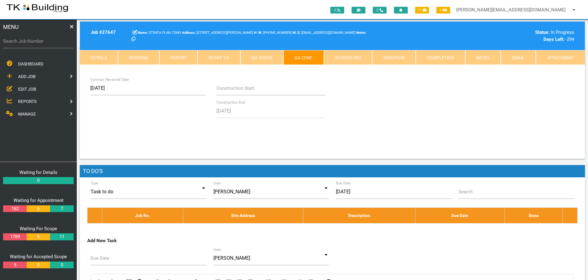
click at [482, 57] on link "Notes" at bounding box center [483, 57] width 36 height 15
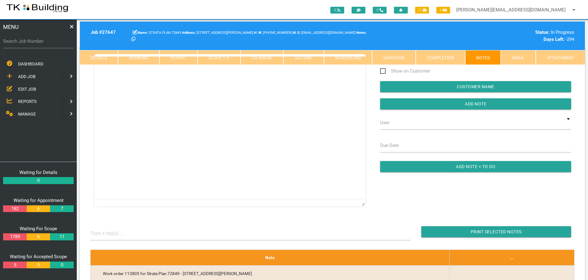
scroll to position [0, 0]
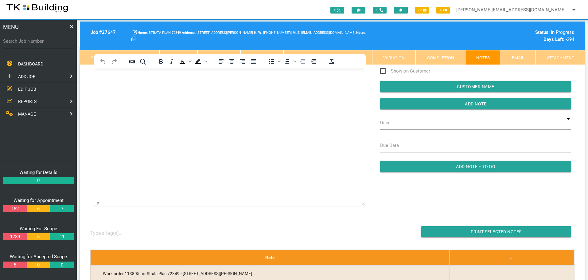
drag, startPoint x: 233, startPoint y: 98, endPoint x: 218, endPoint y: 81, distance: 22.4
click at [233, 96] on html at bounding box center [230, 82] width 272 height 28
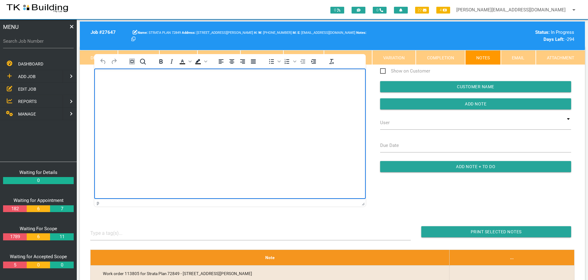
click at [236, 96] on html at bounding box center [230, 82] width 272 height 28
click at [86, 54] on link "Details" at bounding box center [99, 57] width 38 height 15
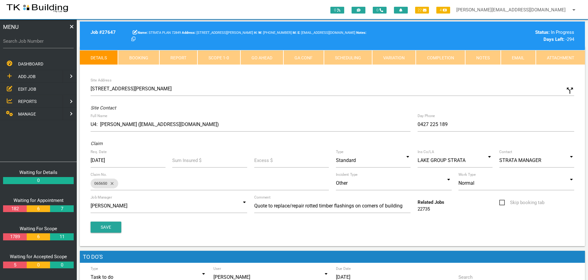
click at [234, 58] on link "Scope 1 - 0" at bounding box center [218, 57] width 43 height 15
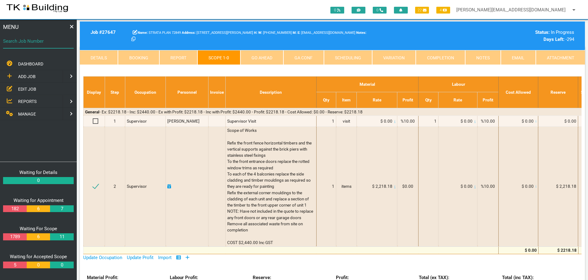
click at [30, 47] on input "Search Job Number" at bounding box center [38, 41] width 71 height 14
type input "28139"
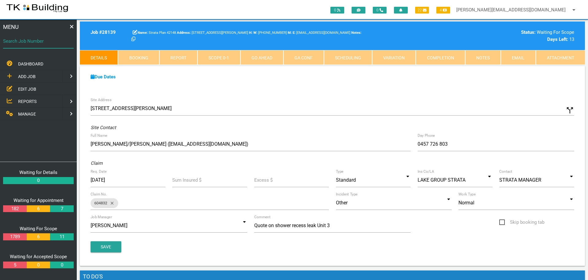
click at [42, 45] on input "Search Job Number" at bounding box center [38, 41] width 71 height 14
type input "28059"
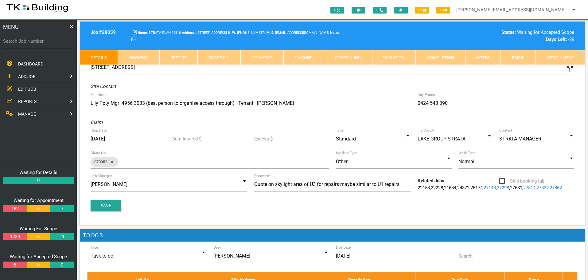
click at [482, 60] on link "Notes" at bounding box center [483, 57] width 36 height 15
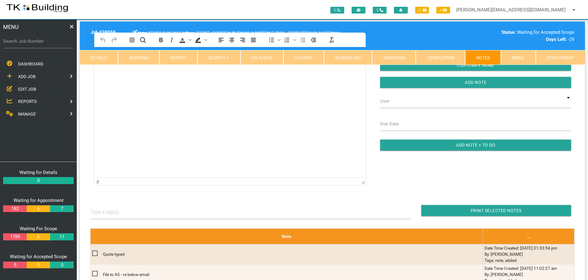
click at [118, 75] on html at bounding box center [230, 61] width 272 height 28
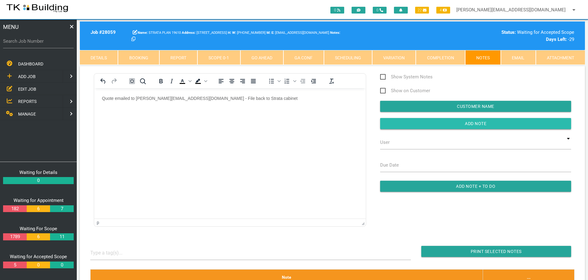
click at [421, 124] on input "button" at bounding box center [475, 123] width 191 height 11
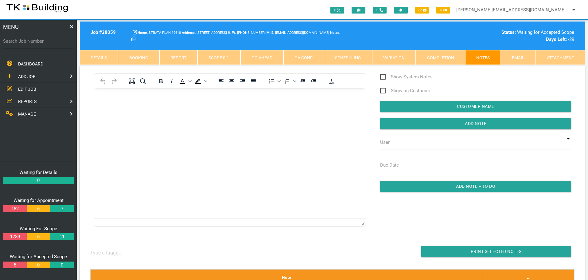
click at [28, 45] on label "Search Job Number" at bounding box center [38, 41] width 71 height 7
click at [28, 45] on input "Search Job Number" at bounding box center [38, 41] width 71 height 14
type input "27641"
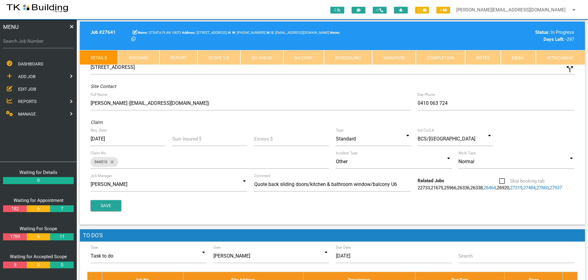
click at [486, 57] on link "Notes" at bounding box center [483, 57] width 36 height 15
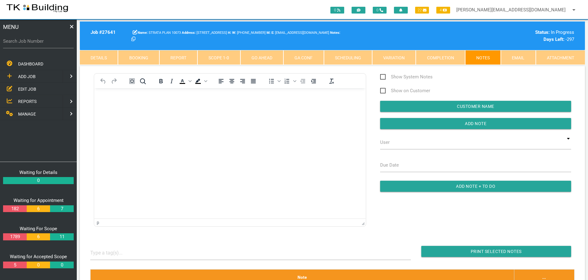
click at [449, 55] on link "Completion" at bounding box center [440, 57] width 49 height 15
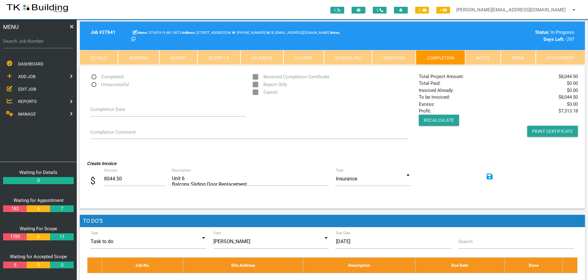
click at [92, 76] on span "Completed" at bounding box center [106, 77] width 33 height 8
click at [92, 76] on input "Completed" at bounding box center [92, 75] width 4 height 4
radio input "true"
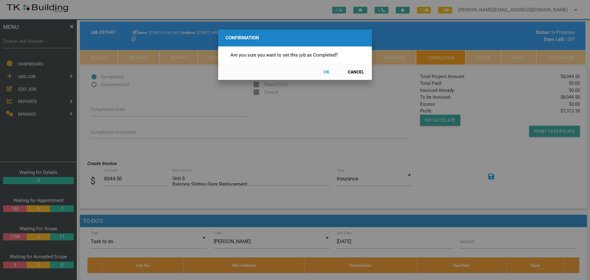
click at [326, 72] on button "OK" at bounding box center [326, 72] width 27 height 11
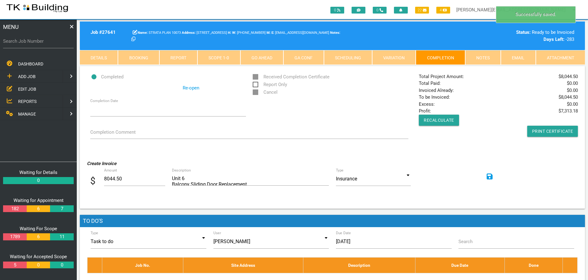
click at [487, 174] on icon at bounding box center [490, 176] width 6 height 6
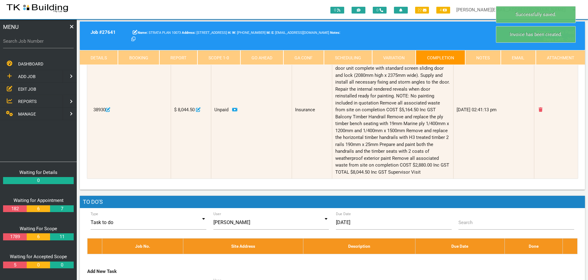
scroll to position [154, 0]
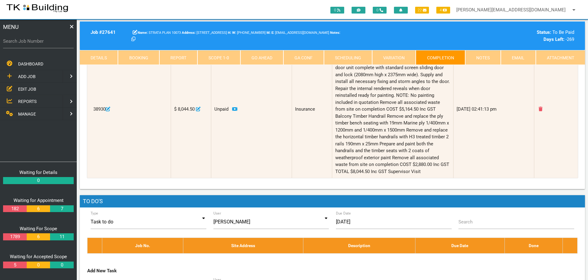
click at [489, 58] on link "Notes" at bounding box center [483, 57] width 36 height 15
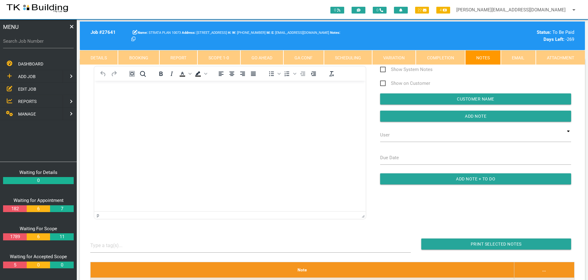
scroll to position [0, 0]
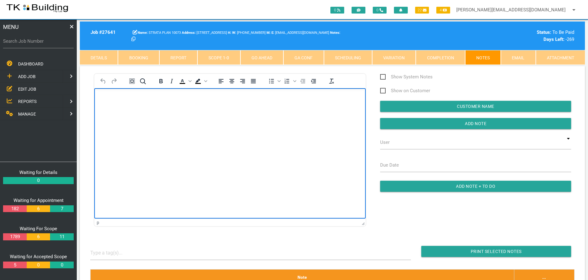
click at [127, 110] on body "Rich Text Area. Press ALT-0 for help." at bounding box center [230, 106] width 272 height 20
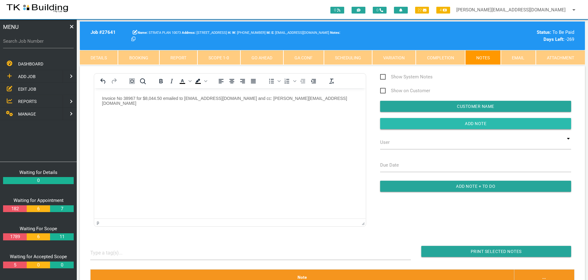
click at [419, 121] on input "button" at bounding box center [475, 123] width 191 height 11
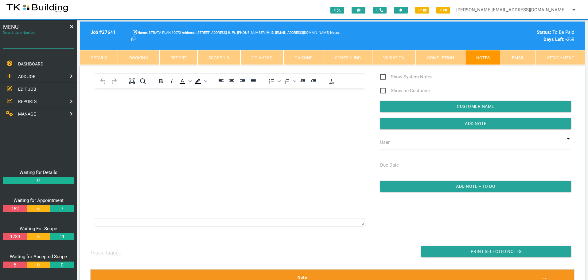
click at [28, 46] on input "Search Job Number" at bounding box center [38, 41] width 71 height 14
type input "27965"
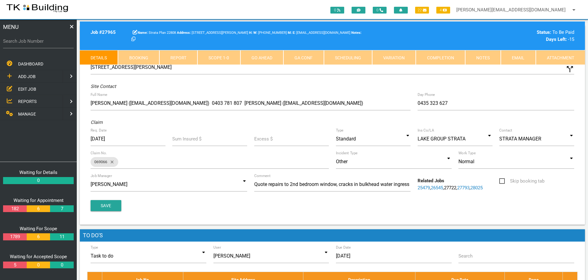
click at [480, 57] on link "Notes" at bounding box center [483, 57] width 36 height 15
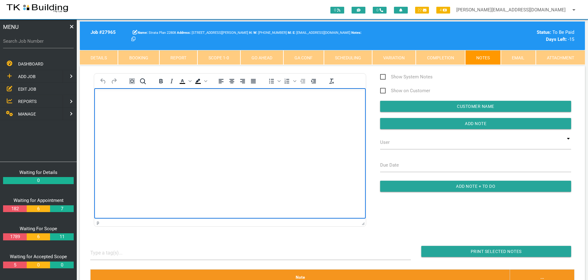
click at [126, 108] on body "Rich Text Area. Press ALT-0 for help." at bounding box center [230, 106] width 272 height 20
click at [104, 98] on p "Rich Text Area. Press ALT-0 for help." at bounding box center [230, 98] width 256 height 5
click at [110, 110] on p "Rich Text Area. Press ALT-0 for help." at bounding box center [230, 110] width 256 height 5
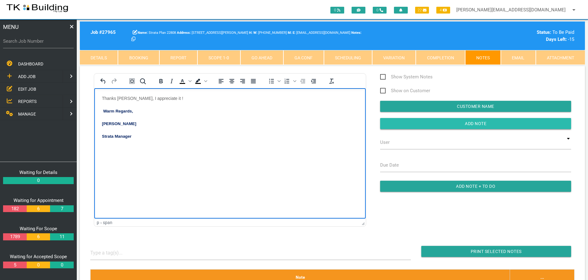
click at [435, 125] on input "Add Note" at bounding box center [475, 123] width 191 height 11
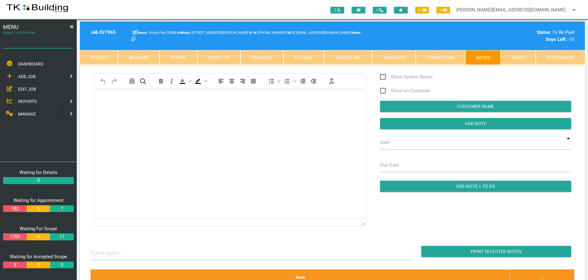
click at [42, 46] on input "Search Job Number" at bounding box center [38, 41] width 71 height 14
type input "28149"
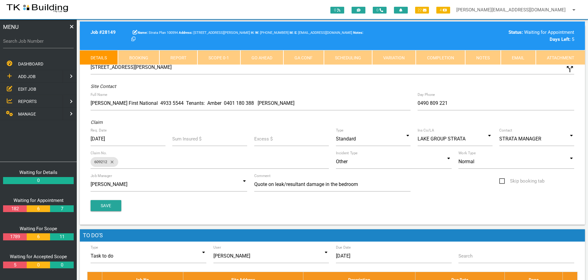
click at [148, 57] on link "Booking" at bounding box center [138, 57] width 41 height 15
select select "8"
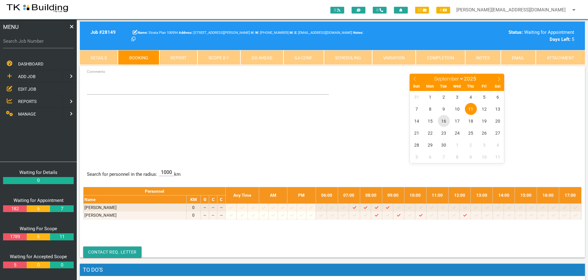
click at [445, 121] on span "16" at bounding box center [444, 121] width 12 height 12
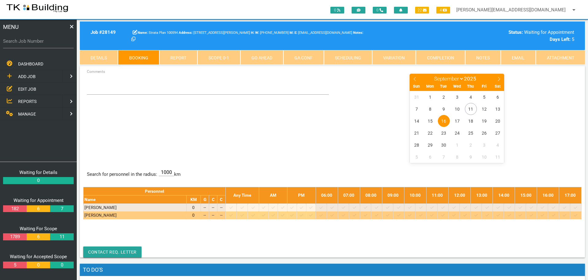
click at [378, 215] on icon at bounding box center [376, 215] width 3 height 4
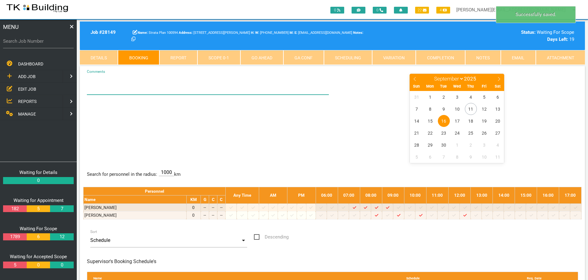
click at [111, 90] on textarea "Comments" at bounding box center [208, 84] width 242 height 22
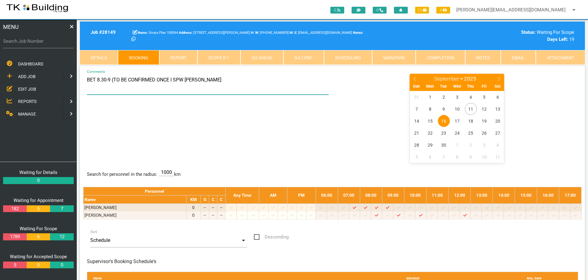
type textarea "BET 8.30-9 (TO BE CONFIRMED ONCE I SPW ISIAH"
click at [196, 123] on div "BET 8.30-9 (TO BE CONFIRMED ONCE I SPW ISIAH Comments January February March Ap…" at bounding box center [332, 117] width 499 height 89
click at [49, 44] on label "Search Job Number" at bounding box center [38, 41] width 71 height 7
click at [49, 44] on input "Search Job Number" at bounding box center [38, 41] width 71 height 14
type input "28155"
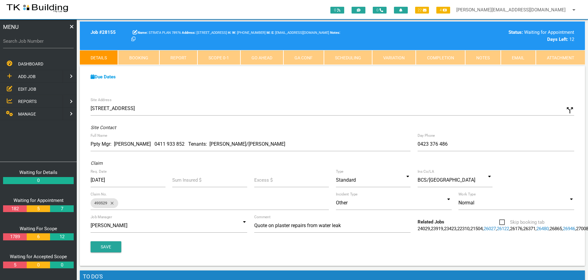
click at [150, 59] on link "Booking" at bounding box center [138, 57] width 41 height 15
select select "8"
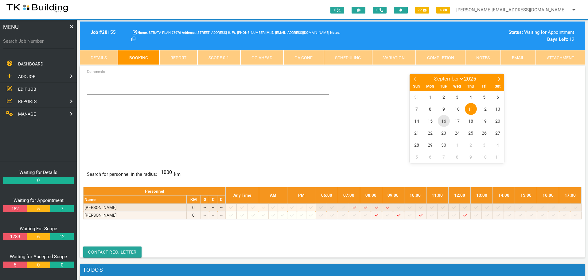
click at [445, 121] on span "16" at bounding box center [444, 121] width 12 height 12
click at [32, 43] on label "Search Job Number" at bounding box center [38, 41] width 71 height 7
click at [32, 43] on input "Search Job Number" at bounding box center [38, 41] width 71 height 14
type input "28147"
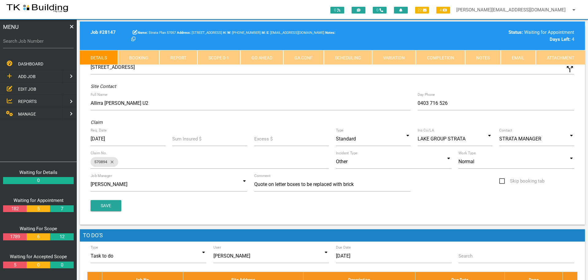
click at [138, 56] on link "Booking" at bounding box center [138, 57] width 41 height 15
select select "8"
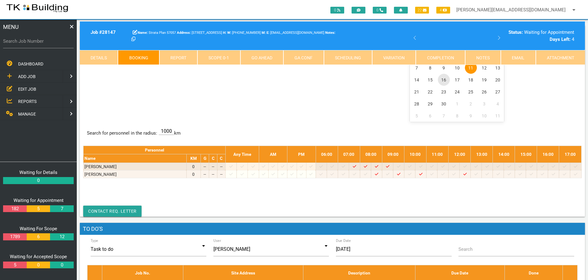
click at [443, 80] on span "16" at bounding box center [444, 80] width 12 height 12
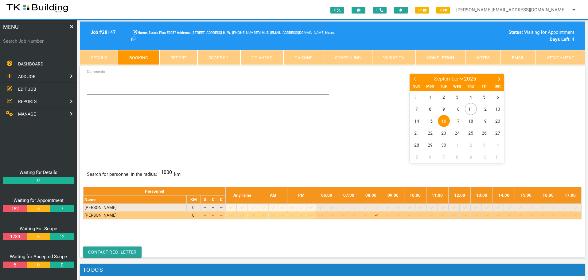
click at [423, 214] on icon at bounding box center [420, 215] width 3 height 4
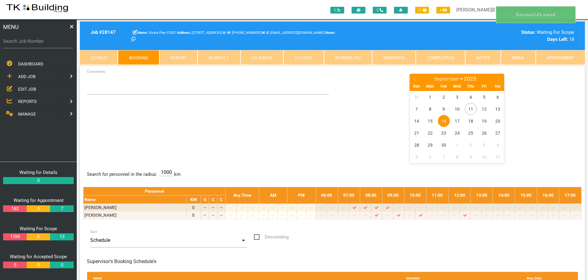
click at [444, 119] on span "16" at bounding box center [444, 121] width 12 height 12
click at [97, 88] on textarea "Comments" at bounding box center [208, 84] width 242 height 22
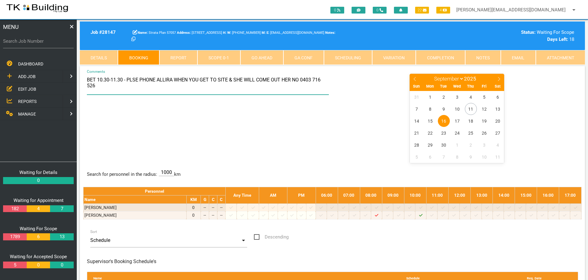
type textarea "BET 10.30-11.30 - PLSE PHONE ALLIRA WHEN YOU GET TO SITE & SHE WILL COME OUT HE…"
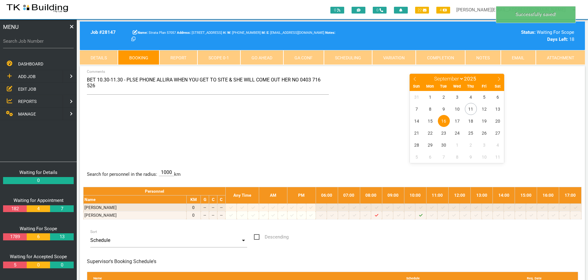
click at [290, 125] on div "BET 10.30-11.30 - PLSE PHONE ALLIRA WHEN YOU GET TO SITE & SHE WILL COME OUT HE…" at bounding box center [332, 117] width 499 height 89
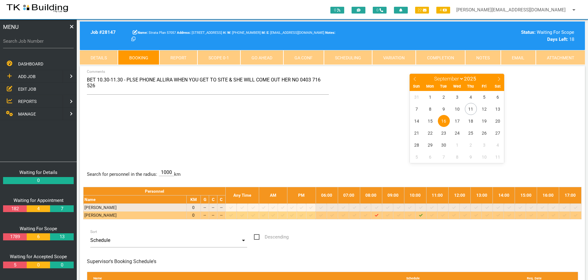
click at [444, 215] on div at bounding box center [443, 215] width 9 height 6
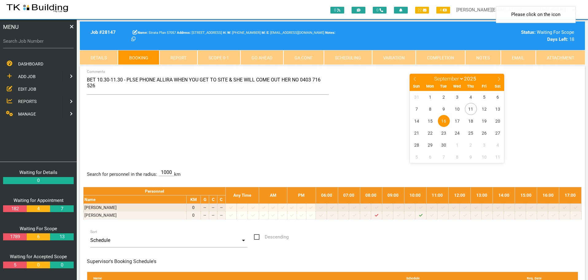
click at [442, 117] on span "16" at bounding box center [444, 121] width 12 height 12
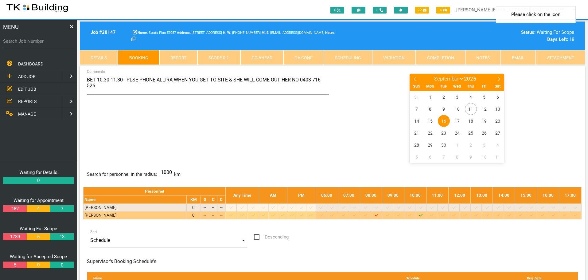
click at [445, 216] on icon at bounding box center [442, 215] width 3 height 2
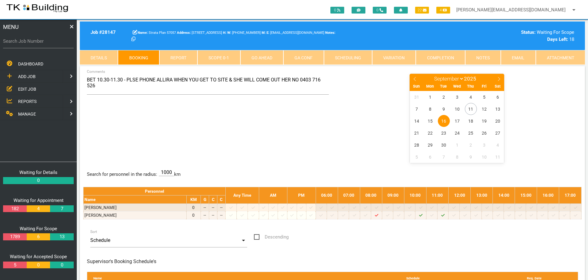
click at [443, 121] on span "16" at bounding box center [444, 121] width 12 height 12
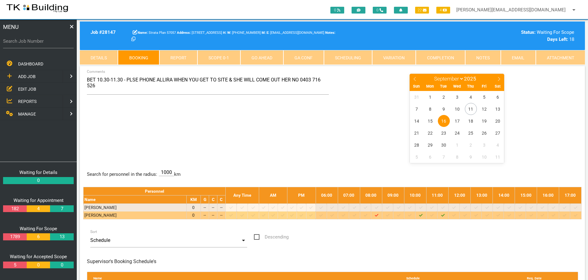
click at [445, 214] on icon "Job: 28147 Scope: First Scope Suburb: New Lambton Customer: Strata Plan 57057" at bounding box center [442, 215] width 3 height 4
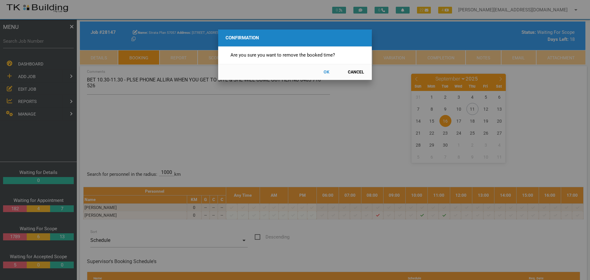
click at [326, 72] on button "OK" at bounding box center [326, 72] width 27 height 11
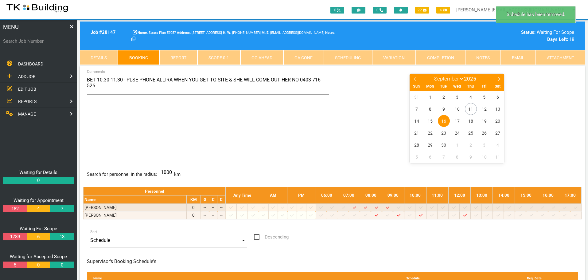
scroll to position [20, 0]
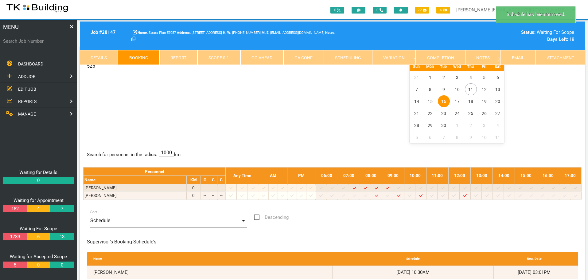
click at [41, 44] on label "Search Job Number" at bounding box center [38, 41] width 71 height 7
click at [41, 44] on input "Search Job Number" at bounding box center [38, 41] width 71 height 14
type input "28151"
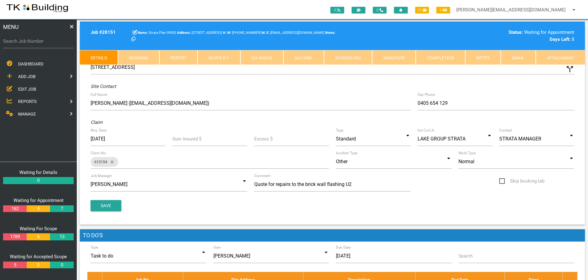
click at [144, 56] on link "Booking" at bounding box center [138, 57] width 41 height 15
select select "8"
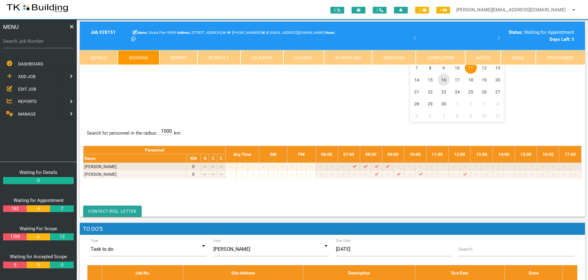
click at [441, 80] on span "16" at bounding box center [444, 80] width 12 height 12
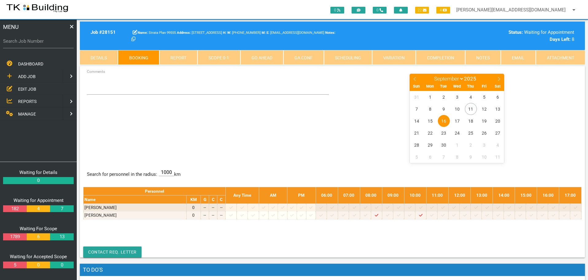
click at [446, 174] on div "Search for personnel in the radius: 1000 km" at bounding box center [332, 175] width 499 height 12
click at [441, 121] on span "16" at bounding box center [444, 121] width 12 height 12
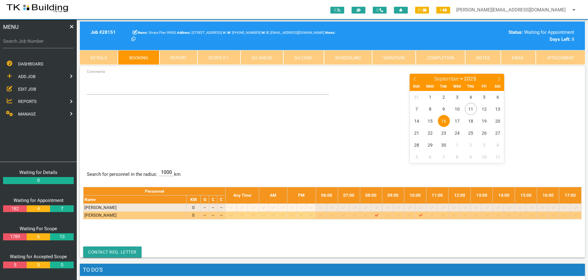
click at [444, 214] on icon at bounding box center [442, 215] width 3 height 4
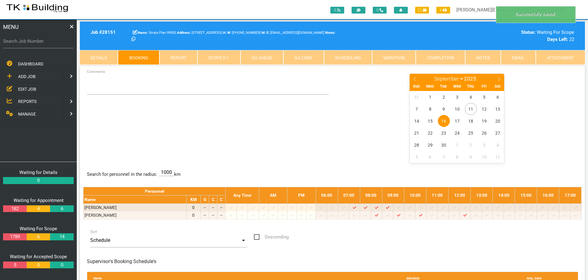
click at [446, 121] on span "16" at bounding box center [444, 121] width 12 height 12
click at [105, 90] on textarea "Comments" at bounding box center [208, 84] width 242 height 22
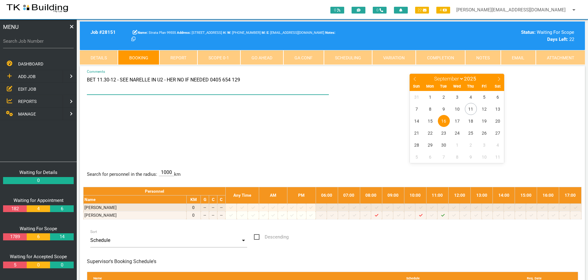
type textarea "BET 11.30-12 - SEE NARELLE IN U2 - HER NO IF NEEDED 0405 654 129"
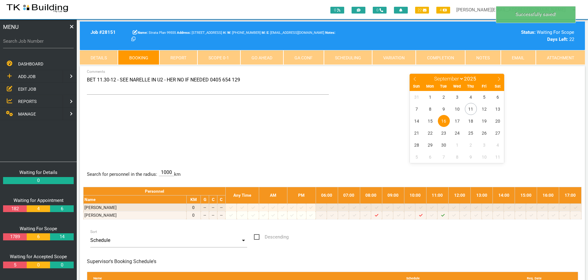
click at [235, 108] on div "BET 11.30-12 - SEE NARELLE IN U2 - HER NO IF NEEDED 0405 654 129 Comments Janua…" at bounding box center [332, 117] width 499 height 89
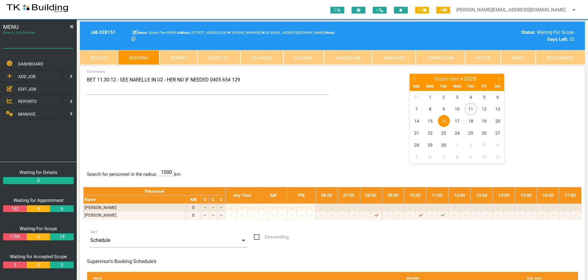
click at [31, 46] on input "Search Job Number" at bounding box center [38, 41] width 71 height 14
type input "28144"
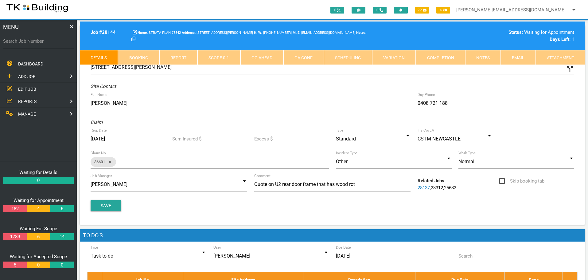
click at [145, 56] on link "Booking" at bounding box center [138, 57] width 41 height 15
select select "8"
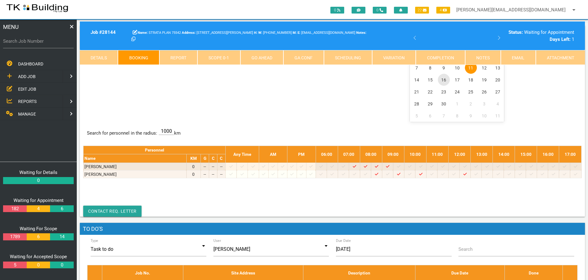
click at [444, 80] on span "16" at bounding box center [444, 80] width 12 height 12
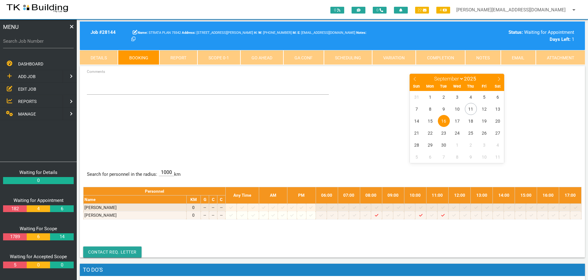
click at [28, 87] on span "EDIT JOB" at bounding box center [27, 88] width 18 height 5
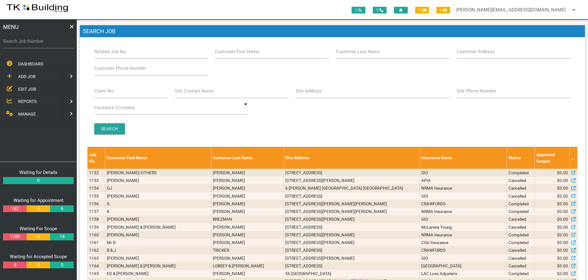
click at [366, 53] on label "Customer Last Name" at bounding box center [358, 51] width 44 height 7
click at [366, 53] on input "Customer Last Name" at bounding box center [393, 52] width 114 height 14
type input "10073"
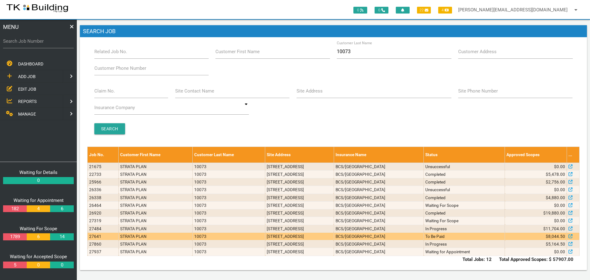
click at [334, 237] on td "6/18 Selwyn St, Merewether NSW 2291, Australia" at bounding box center [299, 236] width 68 height 8
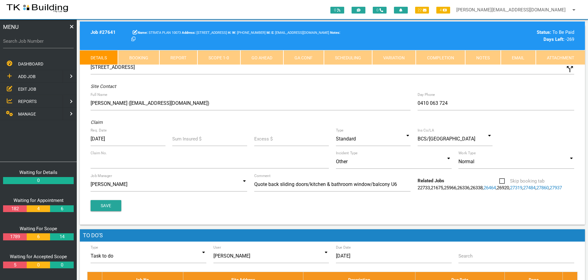
click at [488, 58] on link "Notes" at bounding box center [483, 57] width 36 height 15
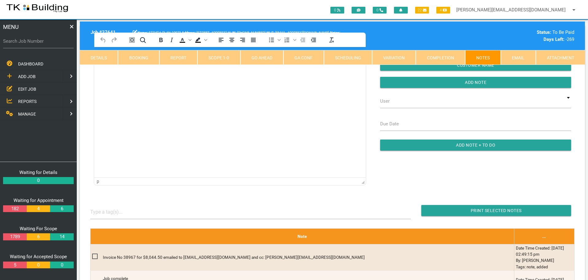
click at [117, 75] on html at bounding box center [230, 61] width 272 height 28
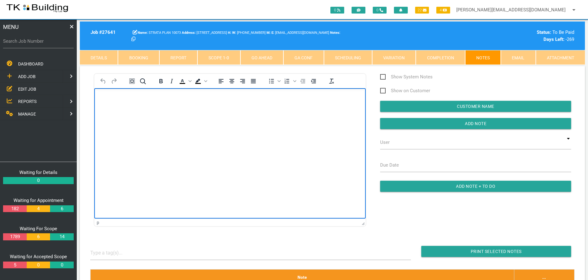
click at [105, 99] on p "Rich Text Area. Press ALT-0 for help." at bounding box center [230, 98] width 256 height 5
paste body "Rich Text Area. Press ALT-0 for help."
click at [324, 97] on p "Your invoice number 00038967 for 8,044.50 has been received and allocated to 10…" at bounding box center [230, 99] width 256 height 6
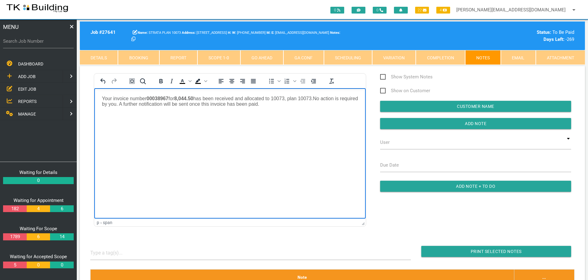
click at [284, 105] on p "Your invoice number 00038967 for 8,044.50 has been received and allocated to 10…" at bounding box center [230, 101] width 256 height 11
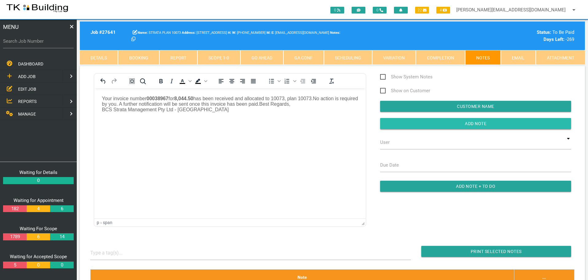
click at [417, 124] on input "button" at bounding box center [475, 123] width 191 height 11
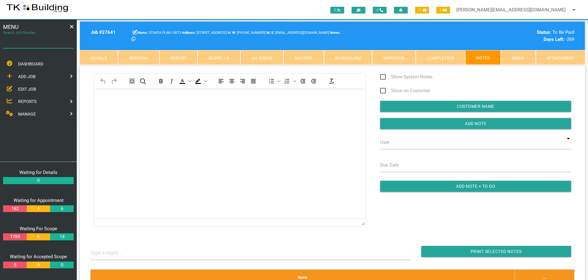
click at [35, 45] on input "Search Job Number" at bounding box center [38, 41] width 71 height 14
type input "28144"
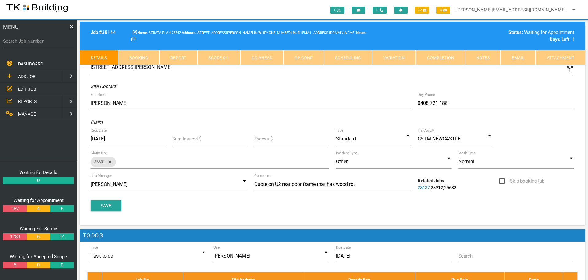
click at [143, 57] on link "Booking" at bounding box center [138, 57] width 41 height 15
select select "8"
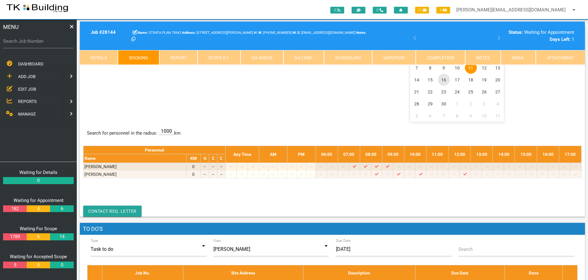
click at [443, 79] on span "16" at bounding box center [444, 80] width 12 height 12
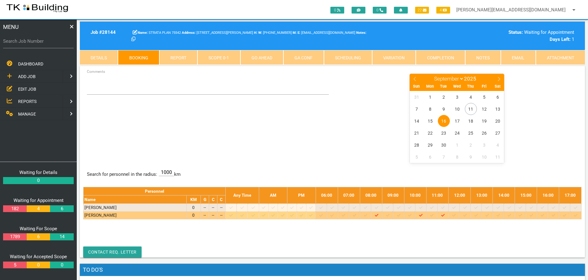
click at [467, 215] on icon at bounding box center [464, 215] width 3 height 4
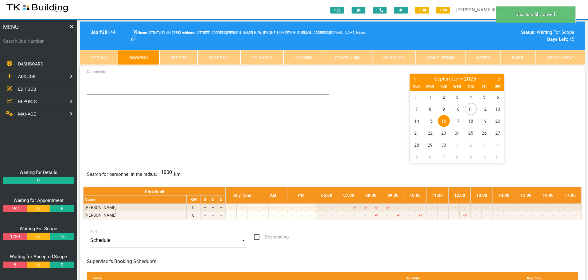
click at [443, 119] on span "16" at bounding box center [444, 121] width 12 height 12
click at [95, 88] on textarea "Comments" at bounding box center [208, 84] width 242 height 22
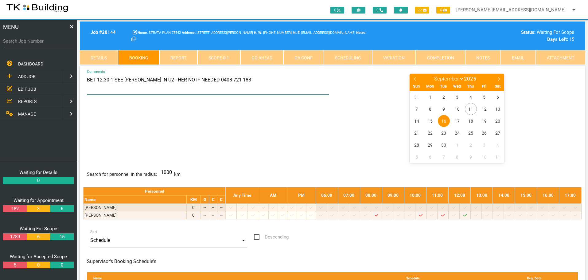
click at [159, 80] on textarea "BET 12.30-1 SEE PAULINE IN U2 - HER NO IF NEEDED 0408 721 188" at bounding box center [208, 84] width 242 height 22
type textarea "BET 12.30-1 SEE PAULINE IN U2 - (NO LATER AS SHE HAS AN APPOINTMENT AT 2) HER N…"
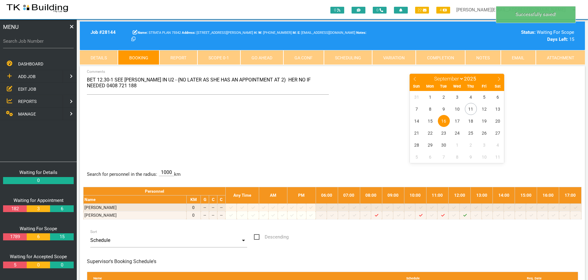
click at [308, 120] on div "BET 12.30-1 SEE PAULINE IN U2 - (NO LATER AS SHE HAS AN APPOINTMENT AT 2) HER N…" at bounding box center [332, 117] width 499 height 89
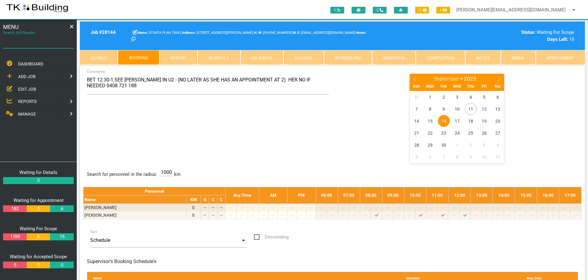
click at [35, 45] on input "Search Job Number" at bounding box center [38, 41] width 71 height 14
type input "28093"
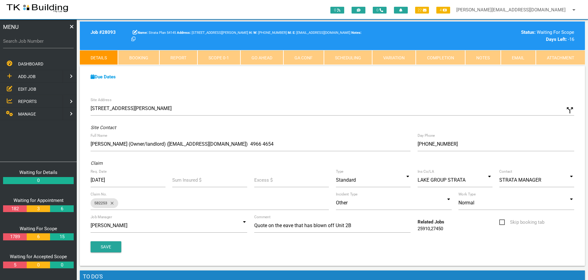
click at [151, 57] on link "Booking" at bounding box center [138, 57] width 41 height 15
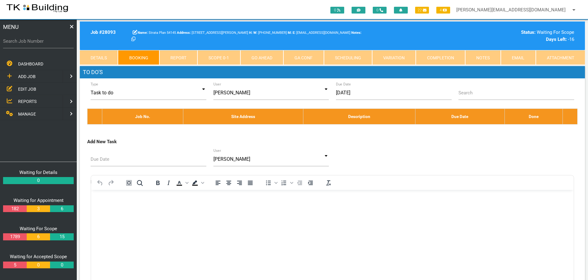
select select "8"
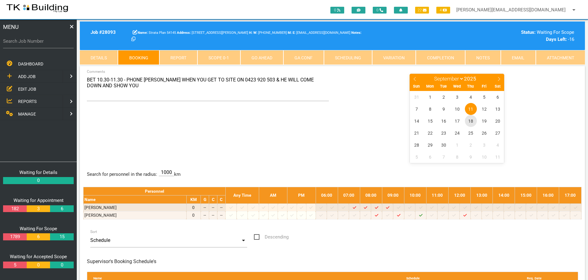
click at [471, 120] on span "18" at bounding box center [471, 121] width 12 height 12
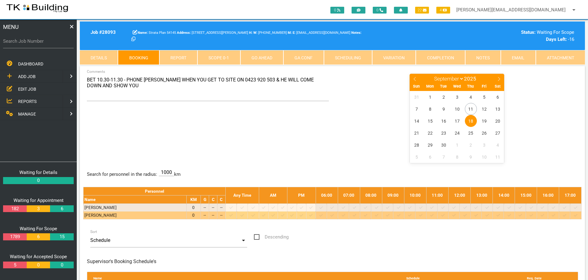
click at [423, 215] on icon at bounding box center [420, 215] width 3 height 4
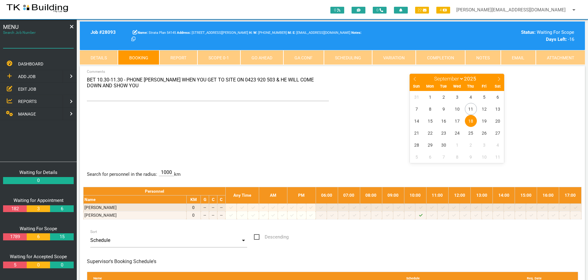
drag, startPoint x: 50, startPoint y: 47, endPoint x: 49, endPoint y: 60, distance: 12.9
click at [50, 51] on div "Search Job Number" at bounding box center [38, 45] width 71 height 23
type input "28090"
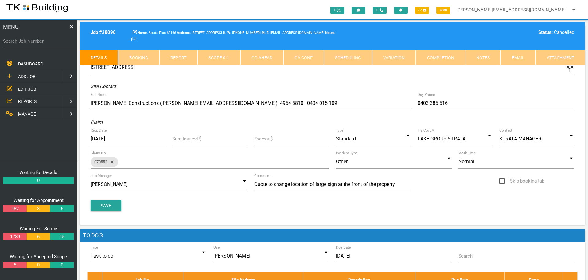
click at [479, 56] on link "Notes" at bounding box center [483, 57] width 36 height 15
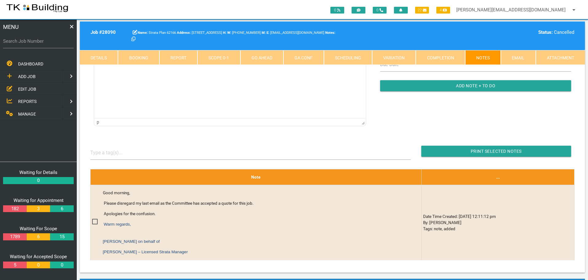
scroll to position [61, 0]
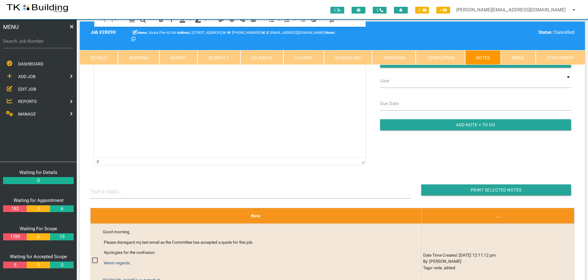
click at [28, 44] on label "Search Job Number" at bounding box center [38, 41] width 71 height 7
click at [28, 44] on input "Search Job Number" at bounding box center [38, 41] width 71 height 14
type input "28145"
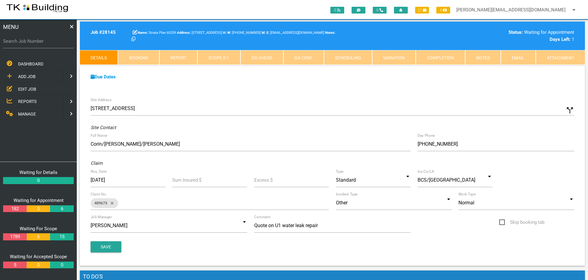
click at [152, 59] on link "Booking" at bounding box center [138, 57] width 41 height 15
select select "8"
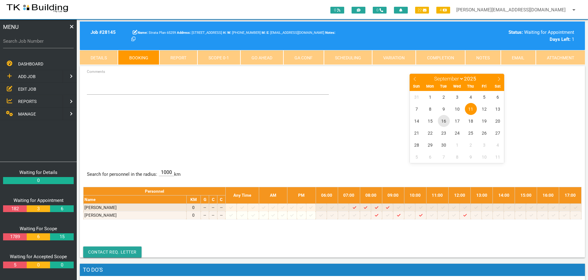
click at [443, 120] on span "16" at bounding box center [444, 121] width 12 height 12
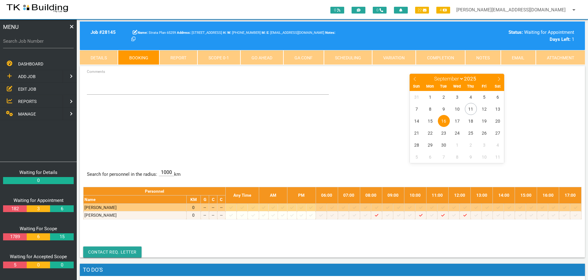
click at [389, 207] on icon at bounding box center [387, 207] width 3 height 4
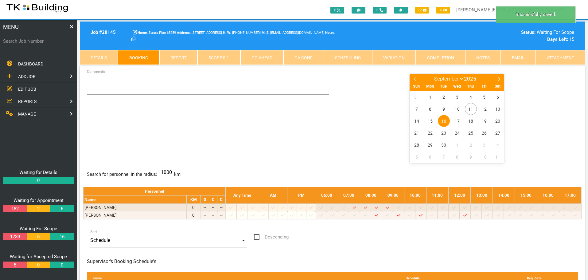
click at [442, 118] on span "16" at bounding box center [444, 121] width 12 height 12
click at [97, 88] on textarea "Comments" at bounding box center [208, 84] width 242 height 22
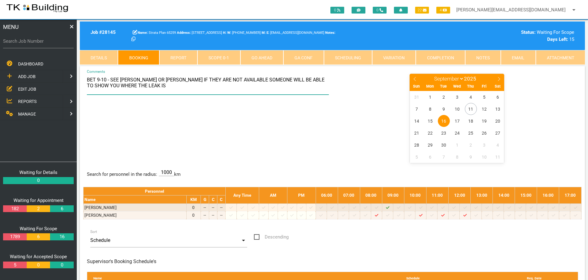
click at [159, 79] on textarea "BET 9-10 - SEE CASEY OR CORIN IF THEY ARE NOT AVAILABLE SOMEONE WILL BE ABLE TO…" at bounding box center [208, 84] width 242 height 22
type textarea "BET 9-10 - SEE CASEY OR CORIN AT CSTM IF THEY ARE NOT AVAILABLE SOMEONE WILL BE…"
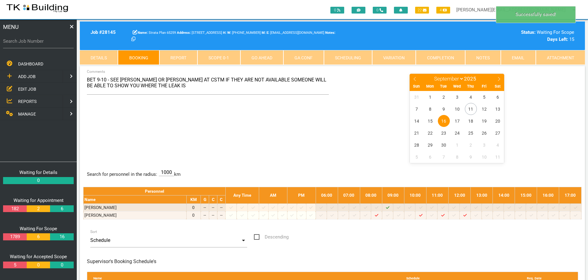
click at [209, 126] on div "BET 9-10 - SEE CASEY OR CORIN AT CSTM IF THEY ARE NOT AVAILABLE SOMEONE WILL BE…" at bounding box center [332, 117] width 499 height 89
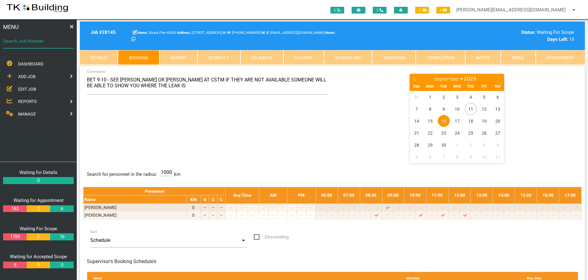
click at [44, 45] on input "Search Job Number" at bounding box center [38, 41] width 71 height 14
type input "27979"
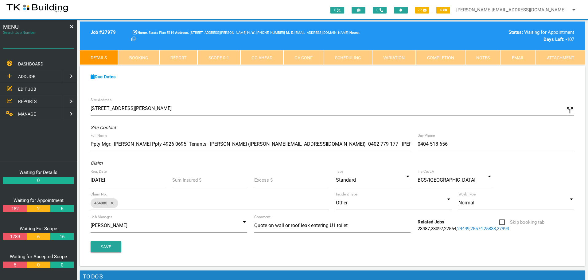
click at [26, 45] on input "Search Job Number" at bounding box center [38, 41] width 71 height 14
type input "28119"
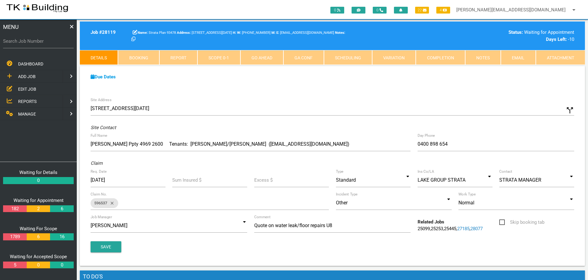
click at [42, 43] on label "Search Job Number" at bounding box center [38, 41] width 71 height 7
click at [42, 43] on input "Search Job Number" at bounding box center [38, 41] width 71 height 14
type input "28141"
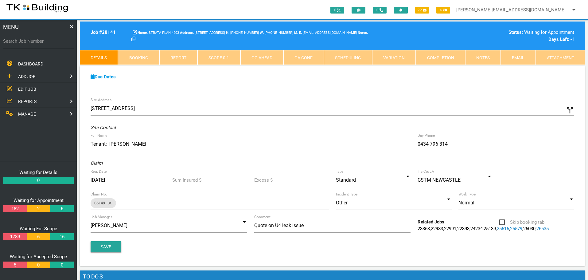
click at [154, 55] on link "Booking" at bounding box center [138, 57] width 41 height 15
select select "8"
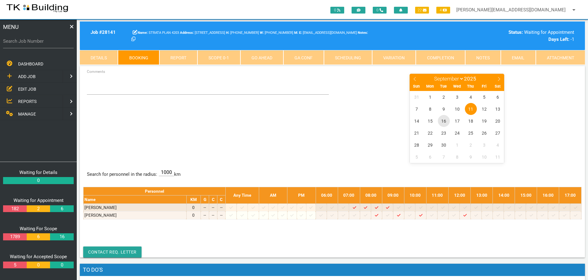
click at [444, 120] on span "16" at bounding box center [444, 121] width 12 height 12
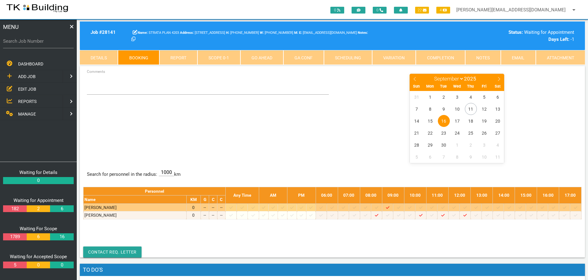
click at [356, 207] on icon at bounding box center [354, 207] width 3 height 4
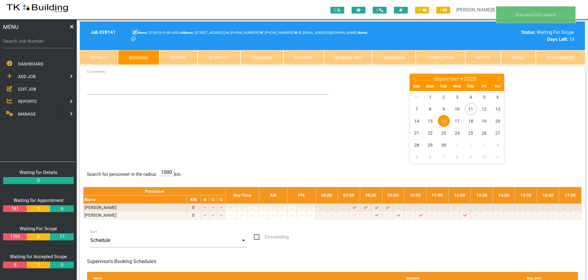
click at [447, 121] on span "16" at bounding box center [444, 121] width 12 height 12
click at [102, 86] on textarea "Comments" at bounding box center [208, 84] width 242 height 22
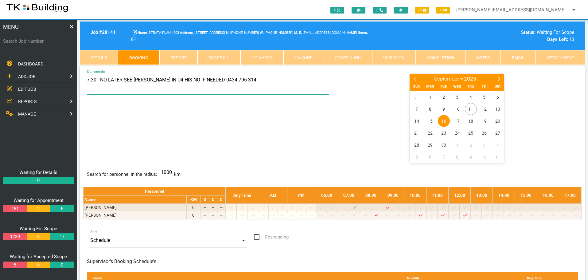
type textarea "7.30 - NO LATER SEE DAVID IN U4 HIS NO IF NEEDED 0434 796 314"
click at [330, 115] on div "7.30 - NO LATER SEE DAVID IN U4 HIS NO IF NEEDED 0434 796 314 Comments January …" at bounding box center [332, 117] width 499 height 89
click at [49, 44] on label "Search Job Number" at bounding box center [38, 41] width 71 height 7
click at [49, 44] on input "Search Job Number" at bounding box center [38, 41] width 71 height 14
type input "28140"
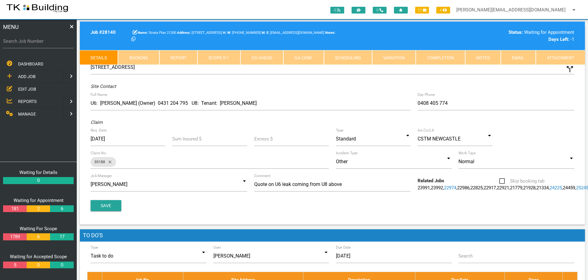
click at [132, 56] on link "Booking" at bounding box center [138, 57] width 41 height 15
select select "8"
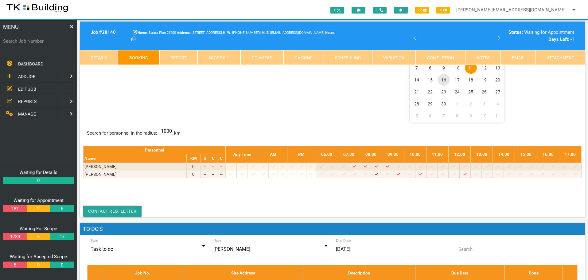
click at [443, 81] on span "16" at bounding box center [444, 80] width 12 height 12
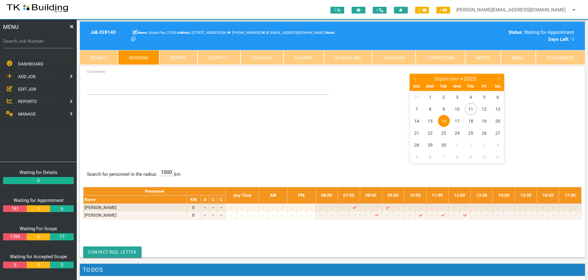
click at [26, 43] on label "Search Job Number" at bounding box center [38, 41] width 71 height 7
click at [26, 43] on input "Search Job Number" at bounding box center [38, 41] width 71 height 14
type input "27372"
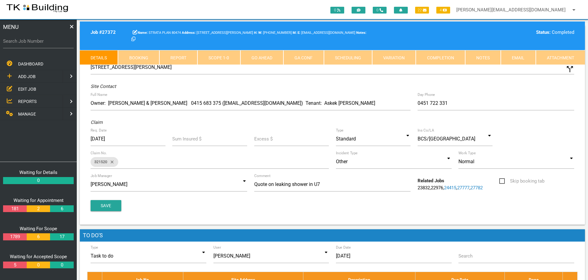
click at [136, 56] on link "Booking" at bounding box center [138, 57] width 41 height 15
select select "8"
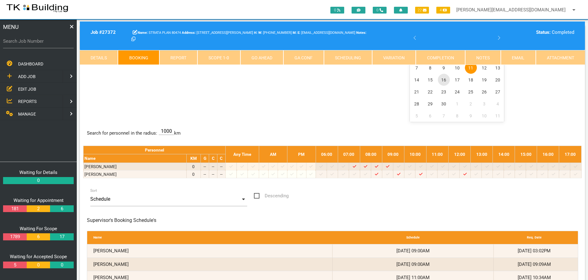
click at [445, 80] on span "16" at bounding box center [444, 80] width 12 height 12
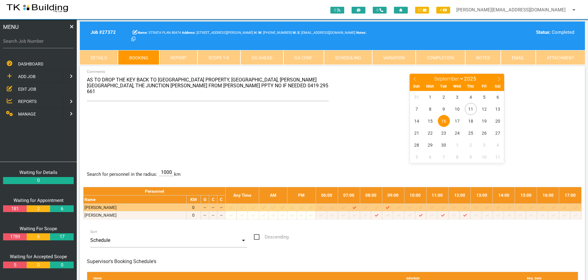
click at [414, 206] on div at bounding box center [409, 207] width 9 height 6
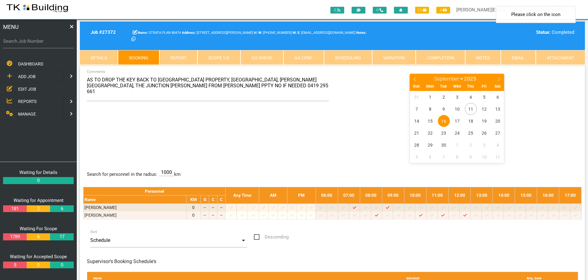
click at [443, 119] on span "16" at bounding box center [444, 121] width 12 height 12
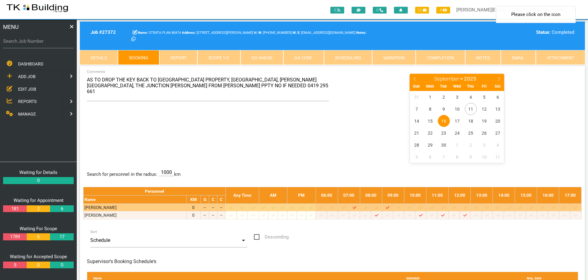
click at [412, 206] on icon at bounding box center [409, 207] width 3 height 4
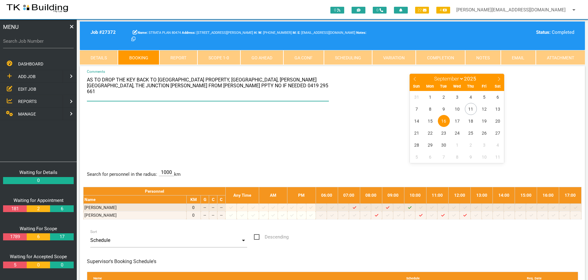
drag, startPoint x: 88, startPoint y: 80, endPoint x: 212, endPoint y: 94, distance: 124.2
click at [212, 94] on textarea "AS TO DROP THE KEY BACK TO ARNOLD PROPERTY, JUNCTION VILLAGE, KENRICK ST, THE J…" at bounding box center [208, 87] width 242 height 28
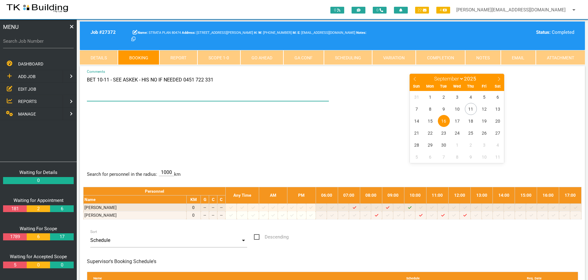
type textarea "BET 10-11 - SEE ASKEK - HIS NO IF NEEDED 0451 722 331"
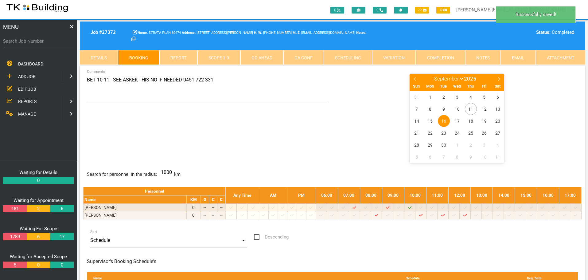
click at [308, 146] on div "BET 10-11 - SEE ASKEK - HIS NO IF NEEDED 0451 722 331 Comments January February…" at bounding box center [332, 117] width 499 height 89
click at [55, 43] on label "Search Job Number" at bounding box center [38, 41] width 71 height 7
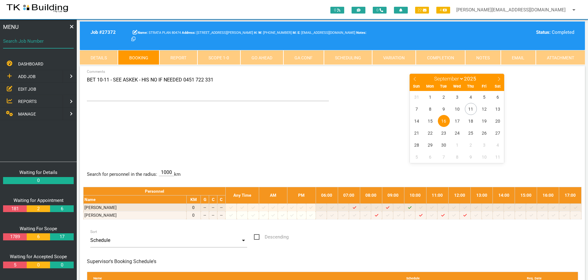
click at [55, 43] on input "Search Job Number" at bounding box center [38, 41] width 71 height 14
type input "28156"
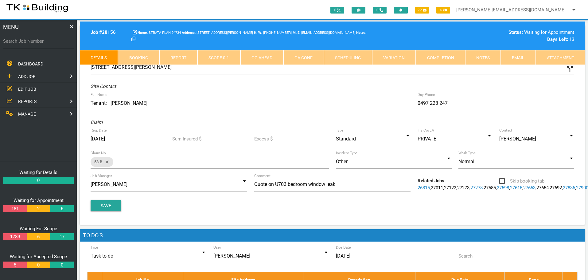
click at [149, 57] on link "Booking" at bounding box center [138, 57] width 41 height 15
select select "8"
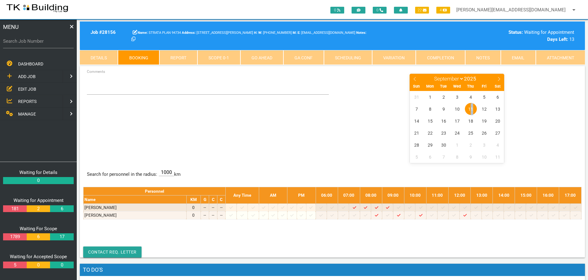
click at [472, 108] on span "11" at bounding box center [471, 109] width 12 height 12
click at [35, 45] on label "Search Job Number" at bounding box center [38, 41] width 71 height 7
click at [35, 45] on input "Search Job Number" at bounding box center [38, 41] width 71 height 14
type input "27372"
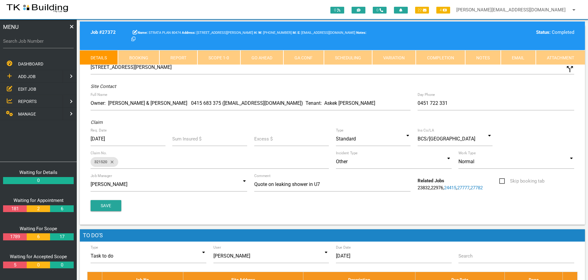
click at [146, 58] on link "Booking" at bounding box center [138, 57] width 41 height 15
select select "8"
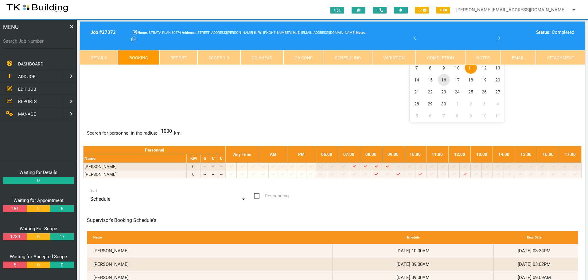
click at [444, 79] on span "16" at bounding box center [444, 80] width 12 height 12
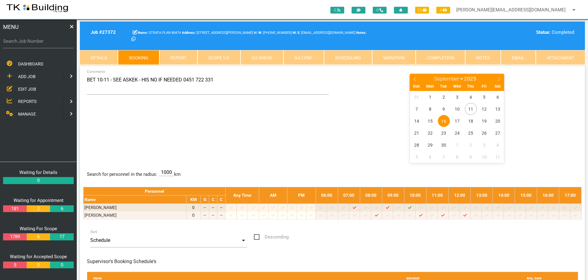
click at [44, 43] on label "Search Job Number" at bounding box center [38, 41] width 71 height 7
click at [44, 43] on input "Search Job Number" at bounding box center [38, 41] width 71 height 14
type input "28156"
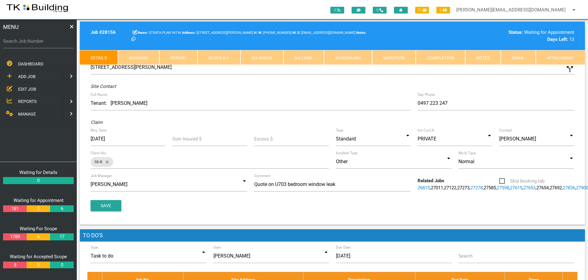
click at [152, 58] on link "Booking" at bounding box center [138, 57] width 41 height 15
select select "8"
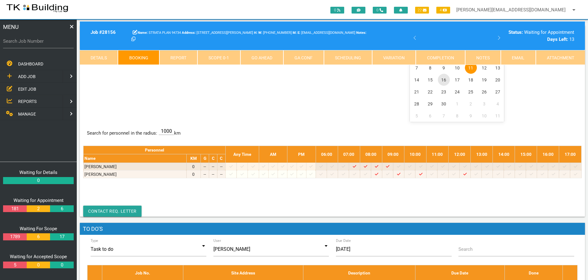
click at [444, 79] on span "16" at bounding box center [444, 80] width 12 height 12
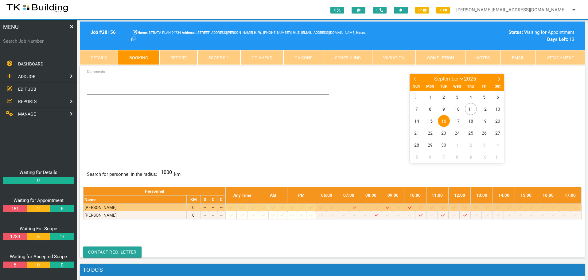
click at [445, 207] on icon at bounding box center [442, 207] width 3 height 4
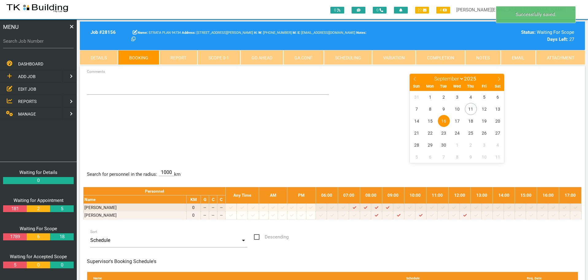
click at [444, 120] on span "16" at bounding box center [444, 121] width 12 height 12
click at [103, 86] on textarea "Comments" at bounding box center [208, 84] width 242 height 22
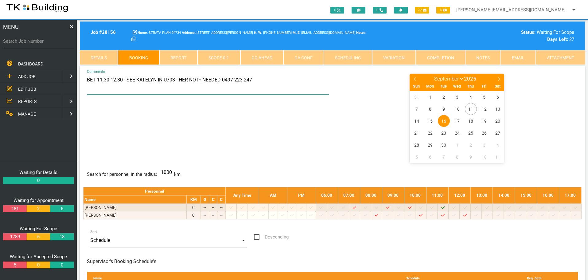
type textarea "BET 11.30-12.30 - SEE KATELYN IN U703 - HER NO IF NEEDED 0497 223 247"
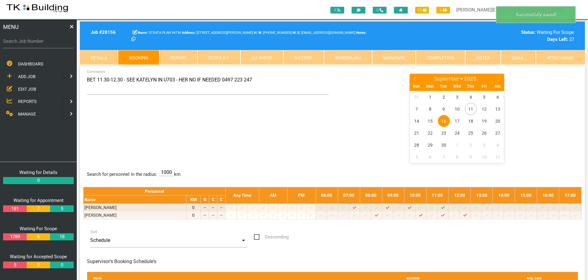
click at [272, 135] on div "BET 11.30-12.30 - SEE KATELYN IN U703 - HER NO IF NEEDED 0497 223 247 Comments …" at bounding box center [332, 117] width 499 height 89
click at [54, 44] on label "Search Job Number" at bounding box center [38, 41] width 71 height 7
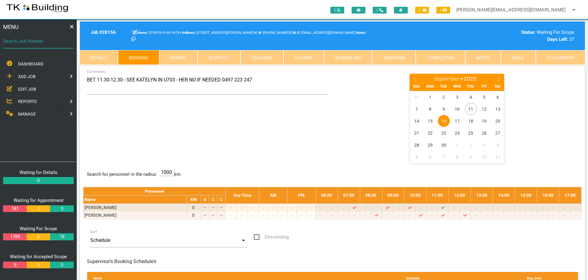
click at [54, 44] on input "Search Job Number" at bounding box center [38, 41] width 71 height 14
type input "28059"
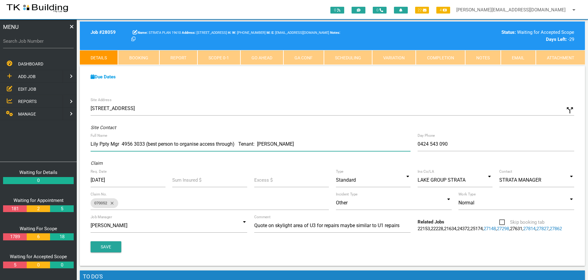
click at [91, 144] on input "Lily Ppty Mgr 4956 3033 (best person to organise access through) Tenant: Giles" at bounding box center [251, 144] width 320 height 14
click at [135, 143] on input "New Owners: Simon 0452 438 970Lily Ppty Mgr 4956 3033 (best person to organise …" at bounding box center [251, 144] width 320 height 14
type input "New Owners: Simon/Lauren 0452 438 970Lily Ppty Mgr 4956 3033 (best person to or…"
click at [107, 252] on button "Save" at bounding box center [106, 246] width 31 height 11
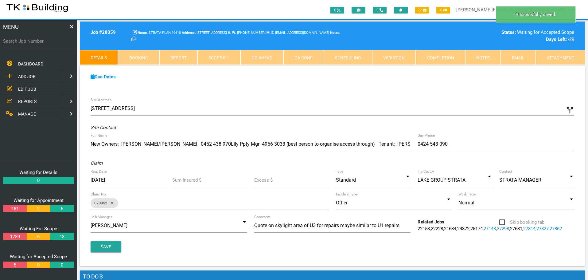
click at [484, 59] on link "Notes" at bounding box center [483, 57] width 36 height 15
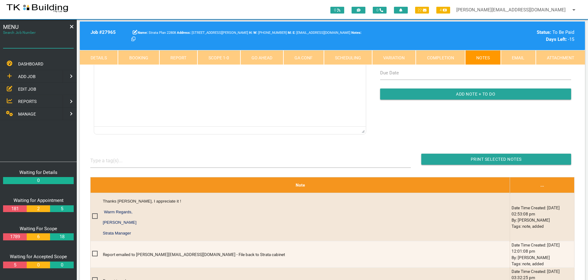
click at [51, 46] on input "Search Job Number" at bounding box center [38, 41] width 71 height 14
type input "28140"
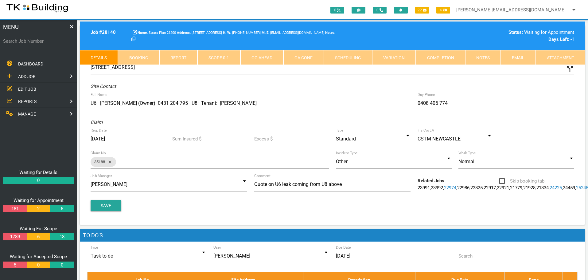
click at [145, 58] on link "Booking" at bounding box center [138, 57] width 41 height 15
select select "8"
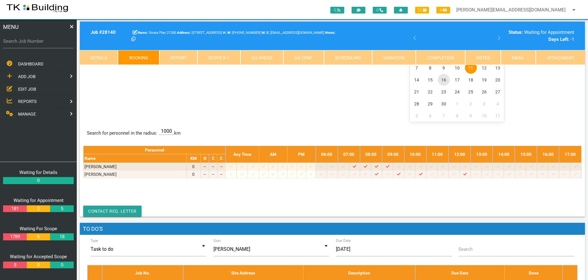
click at [445, 81] on span "16" at bounding box center [444, 80] width 12 height 12
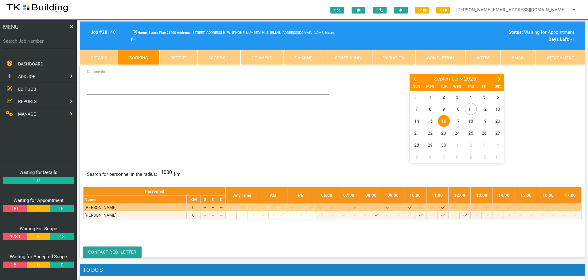
click at [367, 207] on icon at bounding box center [365, 207] width 3 height 4
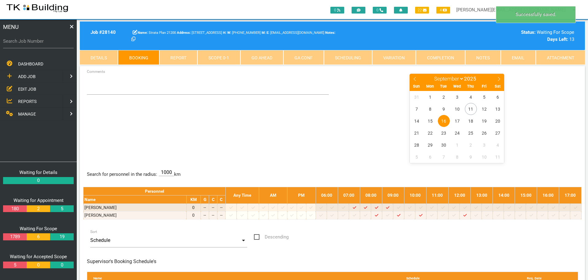
click at [444, 119] on span "16" at bounding box center [444, 121] width 12 height 12
click at [101, 88] on textarea "Comments" at bounding box center [208, 84] width 242 height 22
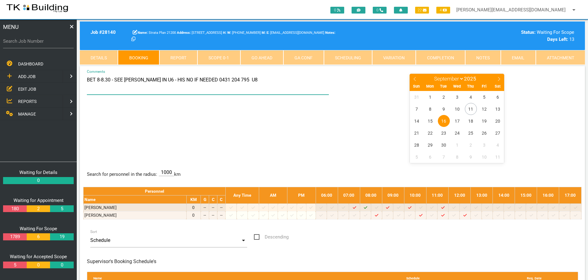
click at [246, 83] on textarea "BET 8-8.30 - SEE [PERSON_NAME] IN U6 - HIS NO IF NEEDED 0431 204 795 U8" at bounding box center [208, 84] width 242 height 22
click at [227, 80] on textarea "BET 8-8.30 - SEE [PERSON_NAME] IN U6 - HIS NO IF NEEDED 0431 204 795 U8 - SEE […" at bounding box center [208, 84] width 242 height 22
type textarea "BET 8-8.30 - SEE [PERSON_NAME] IN U6 - HIS NO IF NEEDED 0431 204 795 THEN GO TO…"
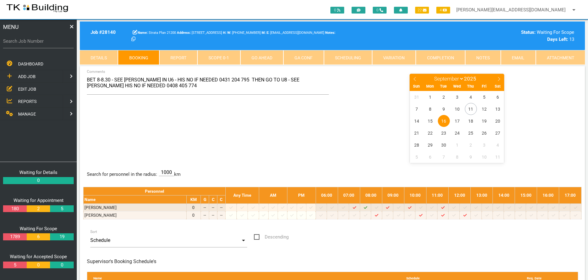
click at [241, 124] on div "BET 8-8.30 - SEE [PERSON_NAME] IN U6 - HIS NO IF NEEDED 0431 204 795 THEN GO TO…" at bounding box center [332, 117] width 499 height 89
click at [47, 42] on label "Search Job Number" at bounding box center [38, 41] width 71 height 7
click at [47, 42] on input "Search Job Number" at bounding box center [38, 41] width 71 height 14
type input "27205"
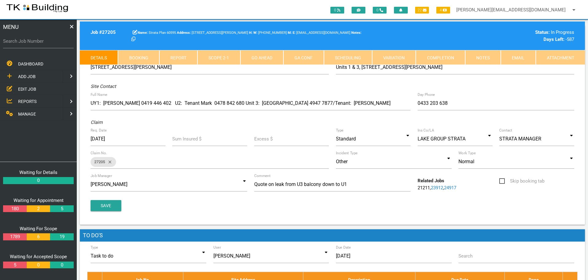
click at [449, 60] on link "Completion" at bounding box center [440, 57] width 49 height 15
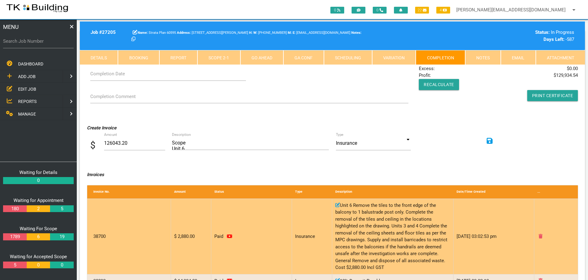
scroll to position [31, 0]
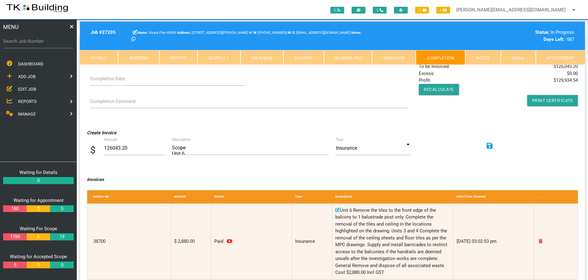
click at [488, 146] on icon at bounding box center [490, 146] width 6 height 6
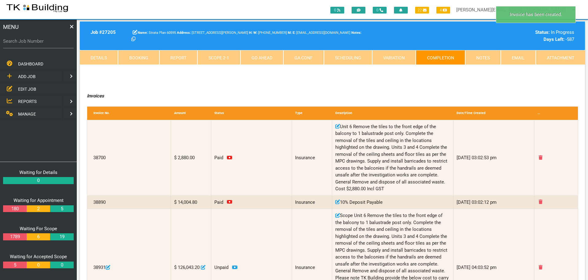
scroll to position [123, 0]
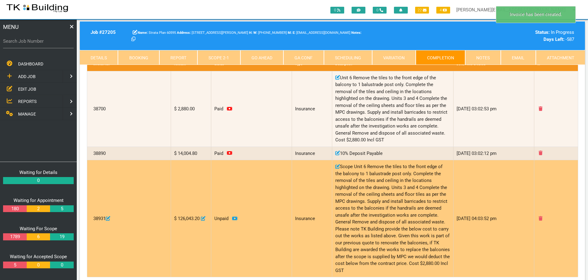
click at [201, 221] on icon at bounding box center [203, 218] width 5 height 5
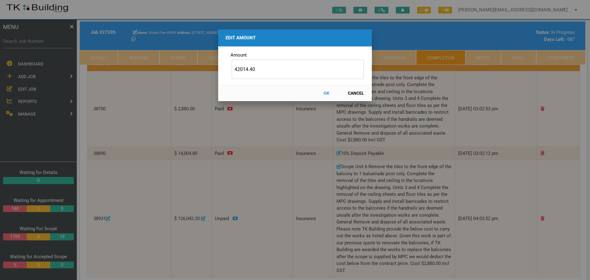
click at [324, 93] on button "OK" at bounding box center [326, 93] width 27 height 11
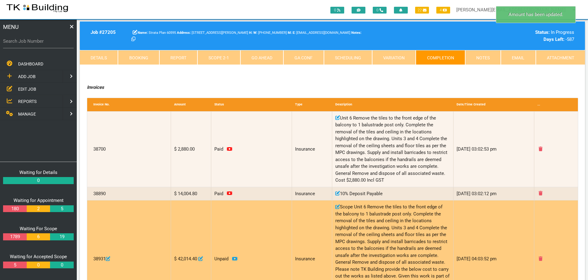
click at [338, 204] on icon at bounding box center [337, 206] width 5 height 5
type input "ScopeUnit 6Remove the tiles to the front edge of the balcony to 1 balustrade po…"
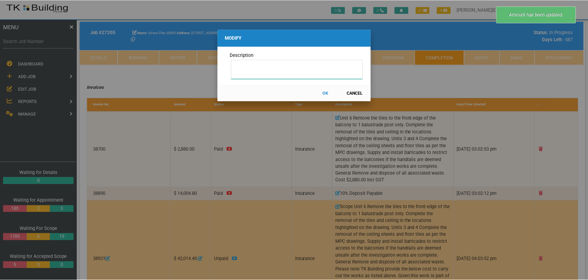
scroll to position [0, 0]
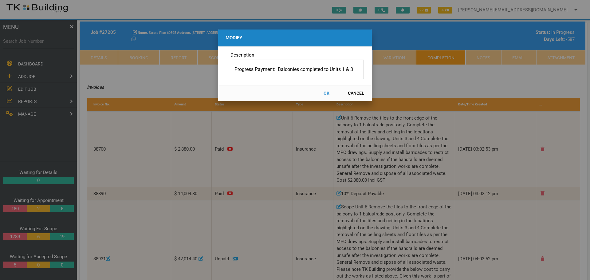
type input "Progress Payment: Balconies completed to Units 1 & 3"
click at [326, 93] on button "OK" at bounding box center [326, 93] width 27 height 11
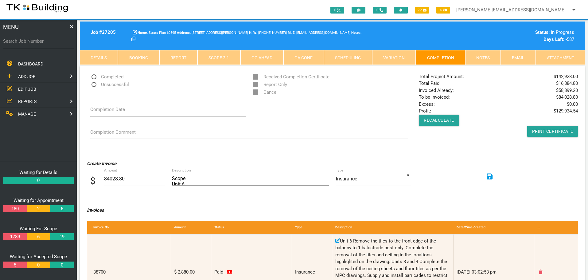
click at [220, 57] on link "Scope 2 - 1" at bounding box center [218, 57] width 43 height 15
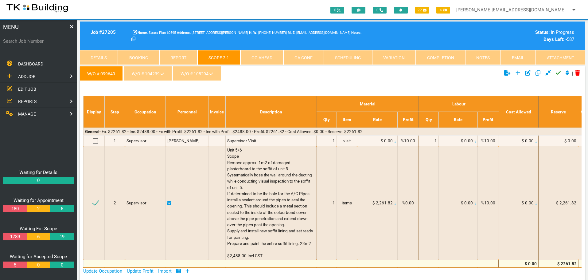
click at [203, 74] on link "W/O # 108294" at bounding box center [197, 73] width 48 height 15
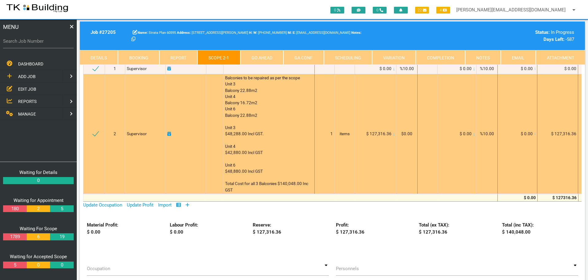
scroll to position [92, 0]
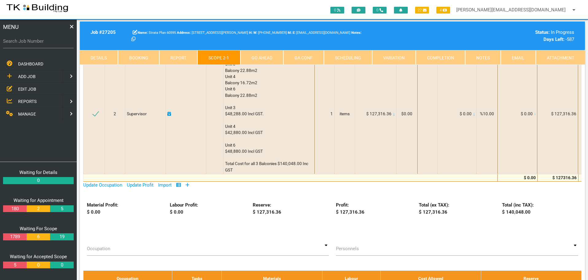
click at [490, 54] on link "Notes" at bounding box center [483, 57] width 36 height 15
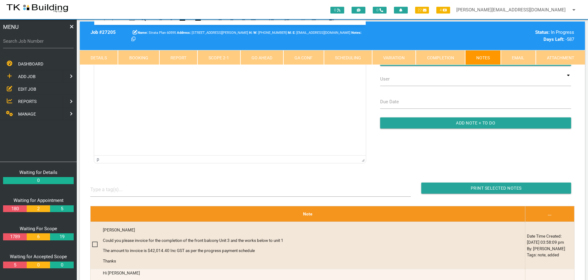
scroll to position [0, 0]
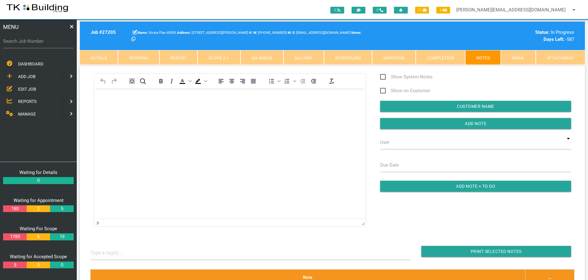
click at [115, 95] on html at bounding box center [230, 102] width 272 height 28
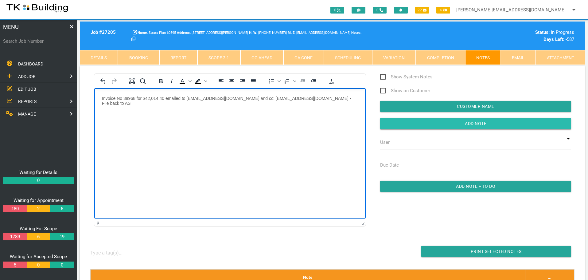
click at [420, 123] on input "Add Note" at bounding box center [475, 123] width 191 height 11
